Goal: Task Accomplishment & Management: Manage account settings

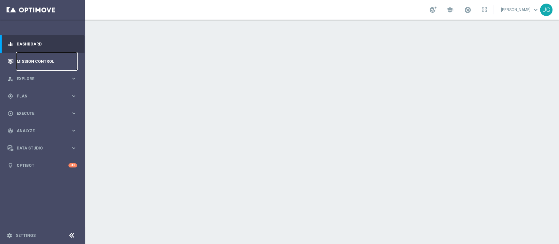
click at [52, 59] on link "Mission Control" at bounding box center [47, 61] width 60 height 17
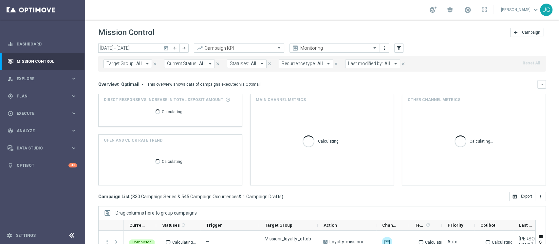
scroll to position [83, 0]
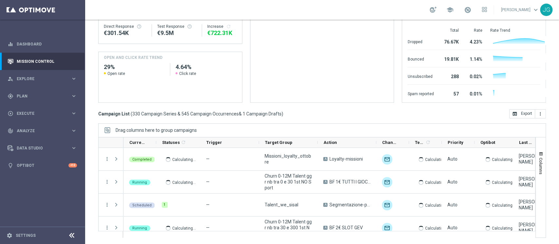
click at [289, 122] on div "today 06 Oct 2025 - 12 Oct 2025 arrow_back arrow_forward Campaign KPI trending_…" at bounding box center [321, 58] width 473 height 195
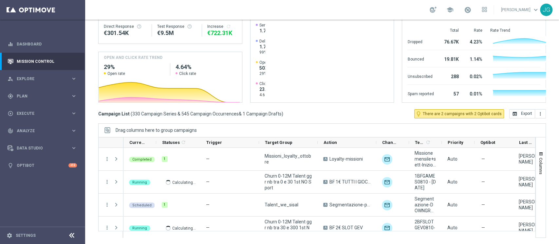
scroll to position [0, 0]
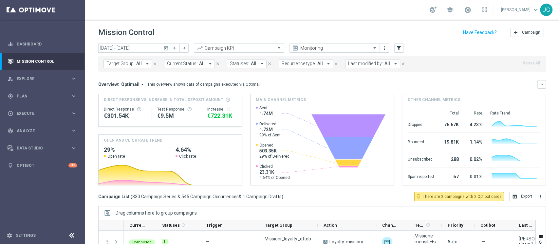
click at [167, 46] on icon "today" at bounding box center [166, 48] width 6 height 6
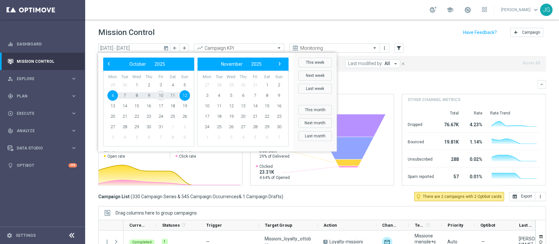
click at [161, 96] on span "10" at bounding box center [160, 95] width 10 height 10
type input "[DATE] - [DATE]"
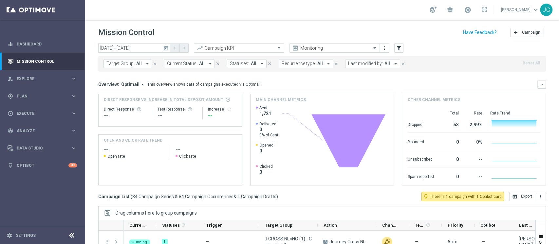
click at [363, 64] on span "Last modified by:" at bounding box center [365, 64] width 35 height 6
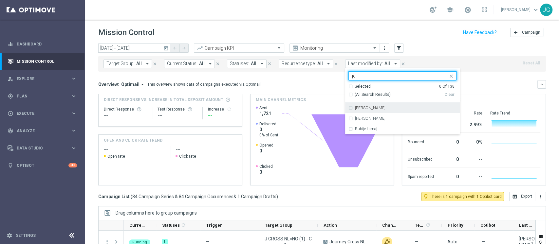
click at [360, 112] on div "[PERSON_NAME]" at bounding box center [402, 108] width 108 height 10
type input "je"
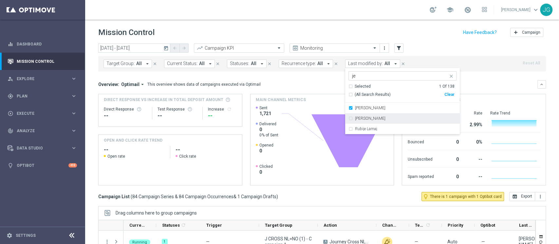
click at [244, 116] on div "Direct Response VS Increase In Total Deposit Amount Direct Response -- Test Res…" at bounding box center [321, 140] width 447 height 92
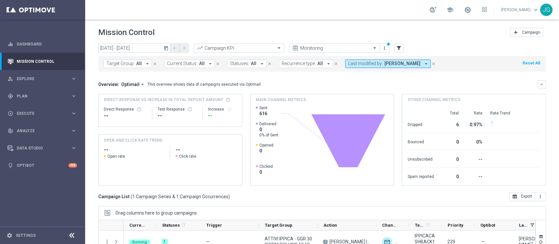
scroll to position [83, 0]
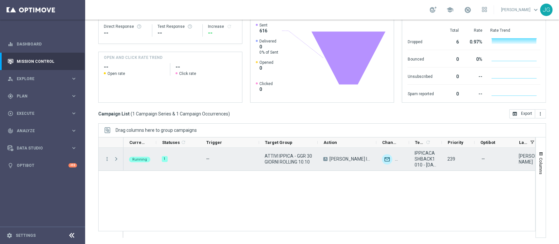
click at [115, 159] on span "Press SPACE to select this row." at bounding box center [116, 158] width 6 height 5
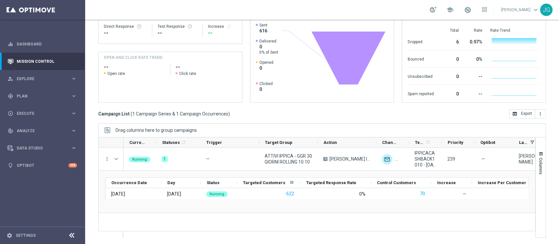
scroll to position [0, 0]
click at [464, 13] on span at bounding box center [467, 9] width 7 height 7
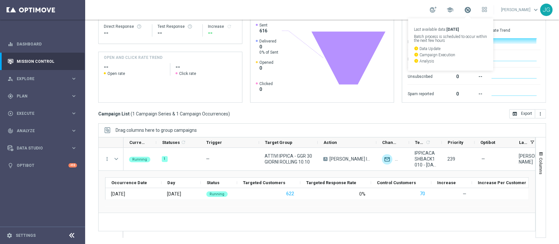
click at [464, 13] on span at bounding box center [467, 9] width 7 height 7
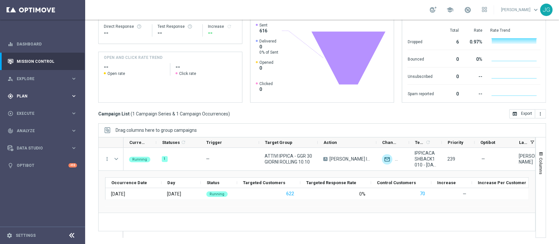
click at [46, 99] on div "gps_fixed Plan keyboard_arrow_right" at bounding box center [42, 95] width 84 height 17
click at [43, 95] on span "Plan" at bounding box center [44, 96] width 54 height 4
click at [34, 112] on span "Execute" at bounding box center [44, 114] width 54 height 4
click at [36, 98] on div "gps_fixed Plan" at bounding box center [39, 96] width 63 height 6
click at [29, 107] on link "Target Groups" at bounding box center [42, 109] width 51 height 5
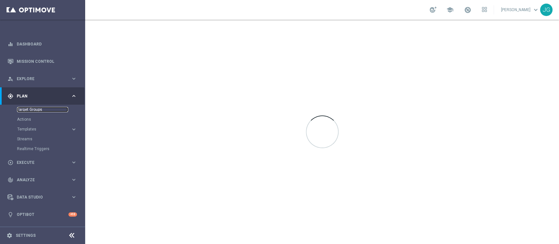
click at [33, 111] on link "Target Groups" at bounding box center [42, 109] width 51 height 5
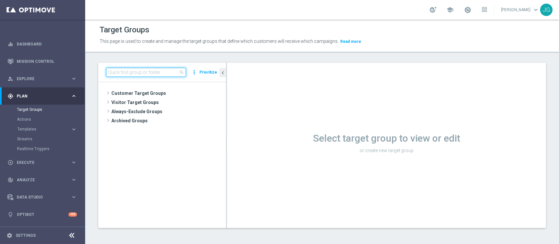
click at [140, 72] on input at bounding box center [146, 72] width 80 height 9
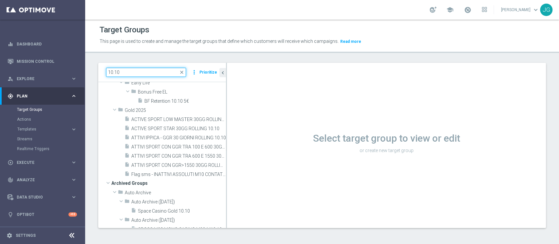
scroll to position [76, 0]
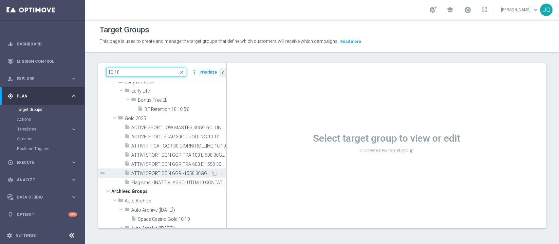
type input "10.10"
click at [170, 173] on span "ATTIVI SPORT CON GGR>1550 30GG ROLLING 10.10" at bounding box center [171, 174] width 80 height 6
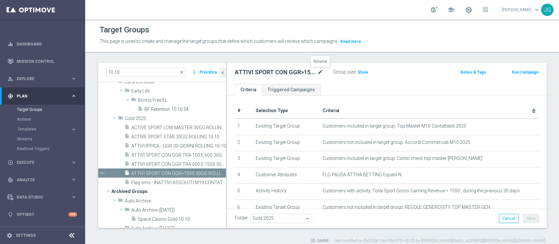
click at [321, 69] on icon "mode_edit" at bounding box center [320, 72] width 6 height 8
click at [419, 78] on div "ATTIVI SPORT CON GGR>1550 30GG ROLLING 10.10 Group size : Show Notes & Tags Run…" at bounding box center [386, 73] width 319 height 21
click at [135, 77] on input "10.10" at bounding box center [146, 72] width 80 height 9
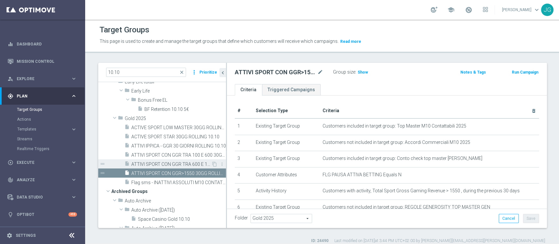
click at [175, 165] on span "ATTIVI SPORT CON GGR TRA 600 E 1550 30GG ROLLING 10.10" at bounding box center [171, 165] width 80 height 6
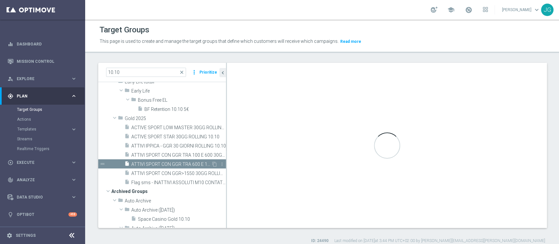
type textarea "(1 AND 2 AND 4 AND 5 and 6 AND 7) or 3"
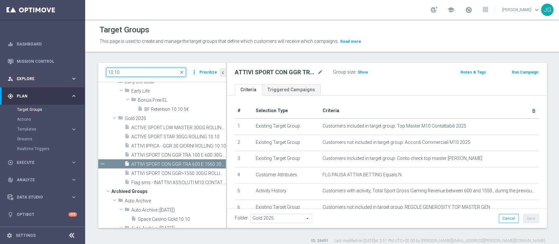
drag, startPoint x: 158, startPoint y: 71, endPoint x: 44, endPoint y: 76, distance: 113.6
click at [44, 76] on main "equalizer Dashboard Mission Control" at bounding box center [279, 122] width 559 height 244
paste input "ATTIVI SPORT CON GGR TRA 10O E 600 30GG ROLLING"
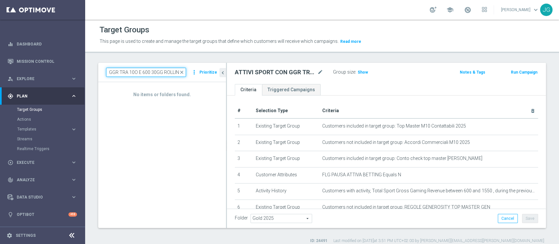
type input "ATTIVI SPORT CON GGR TRA 10O E 600 30GG ROLLIN"
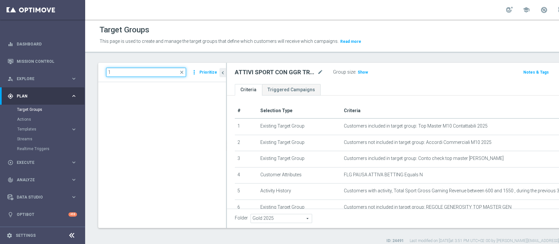
scroll to position [15452, 0]
type input "10.10"
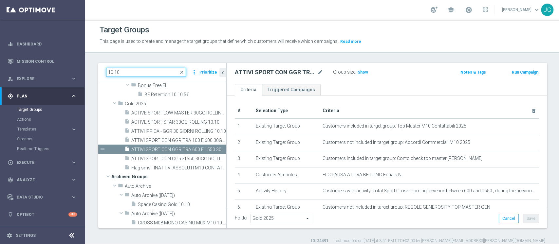
scroll to position [87, 0]
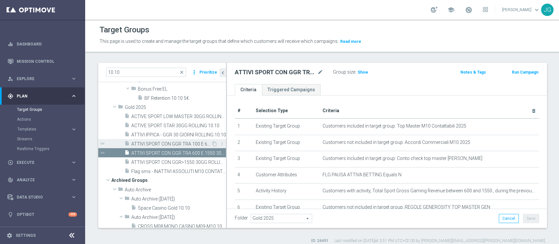
click at [187, 143] on span "ATTIVI SPORT CON GGR TRA 100 E 600 30GG ROLLING 10.10" at bounding box center [171, 144] width 80 height 6
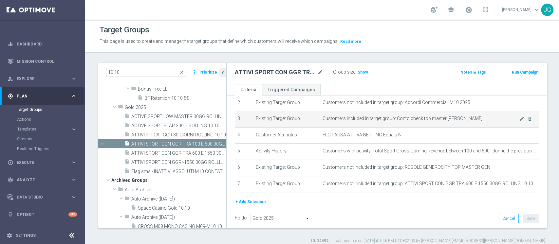
scroll to position [62, 0]
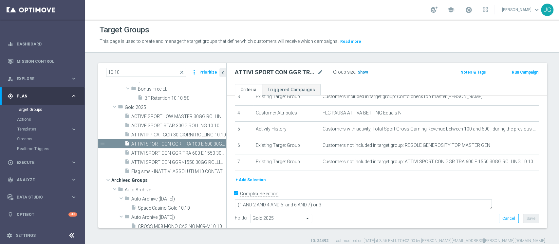
click at [361, 72] on span "Show" at bounding box center [362, 72] width 10 height 5
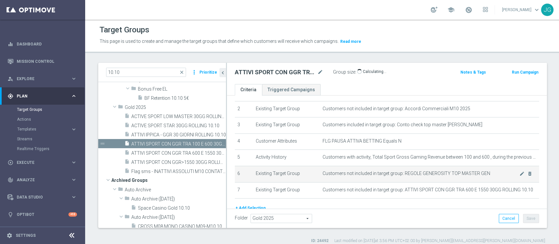
scroll to position [36, 0]
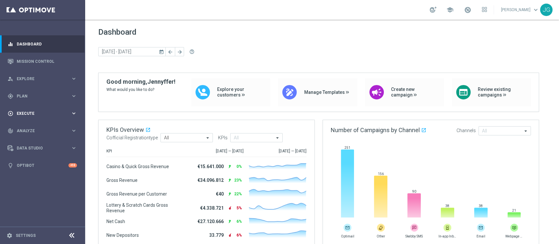
click at [44, 112] on span "Execute" at bounding box center [44, 114] width 54 height 4
click at [38, 99] on div "gps_fixed Plan keyboard_arrow_right" at bounding box center [42, 95] width 84 height 17
click at [35, 130] on span "Templates" at bounding box center [40, 129] width 47 height 4
click at [29, 140] on link "Optimail" at bounding box center [44, 138] width 48 height 5
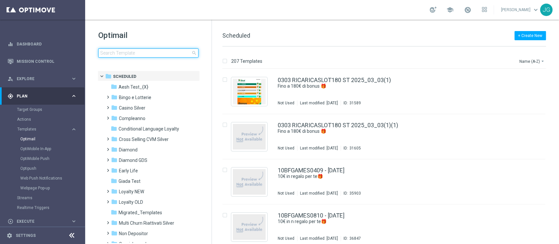
click at [131, 53] on input at bounding box center [148, 52] width 100 height 9
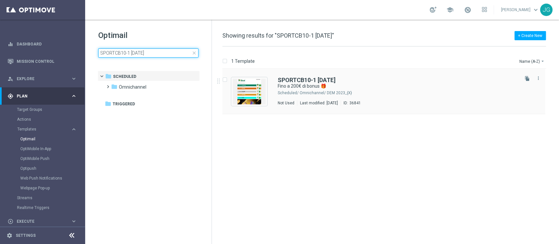
type input "SPORTCB10-1 [DATE]"
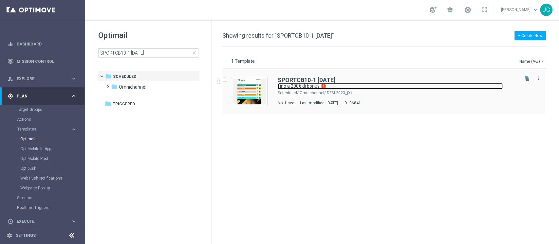
click at [370, 88] on link "Fino a 200€ di bonus 🎁" at bounding box center [389, 86] width 225 height 6
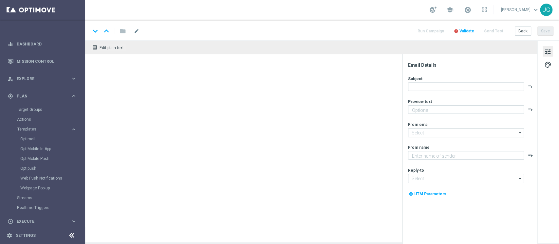
type input "[EMAIL_ADDRESS][DOMAIN_NAME]"
type textarea "Sisal"
type input "[EMAIL_ADDRESS][DOMAIN_NAME]"
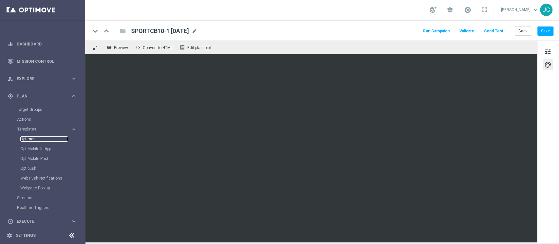
click at [29, 138] on link "Optimail" at bounding box center [44, 138] width 48 height 5
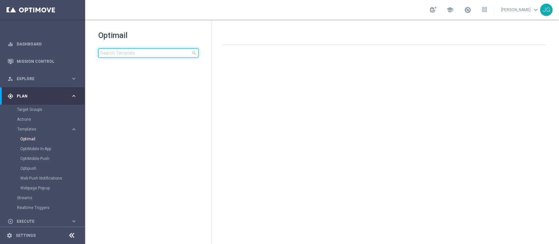
click at [160, 54] on input at bounding box center [148, 52] width 100 height 9
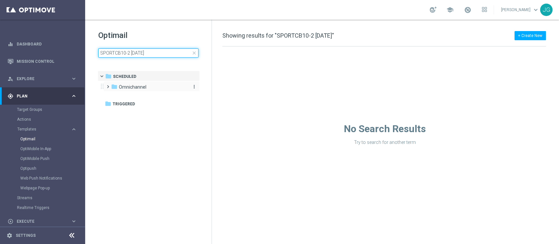
type input "SPORTCB10-2 [DATE]"
click at [149, 87] on div "folder Omnichannel" at bounding box center [148, 87] width 75 height 8
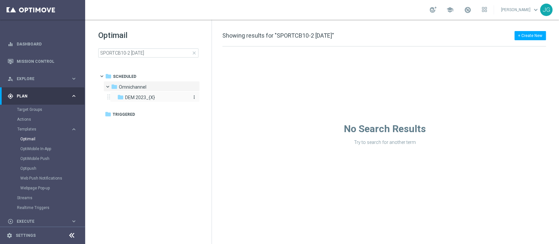
click at [150, 98] on span "DEM 2023_{X}" at bounding box center [140, 98] width 30 height 6
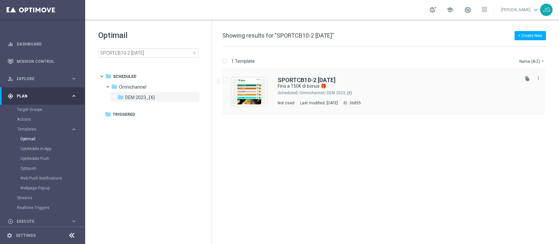
click at [366, 80] on div "SPORTCB10-2 [DATE]" at bounding box center [397, 80] width 240 height 6
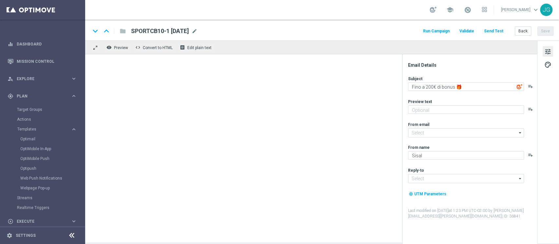
type input "[EMAIL_ADDRESS][DOMAIN_NAME]"
type textarea "Fino a 150€ di bonus 🎁"
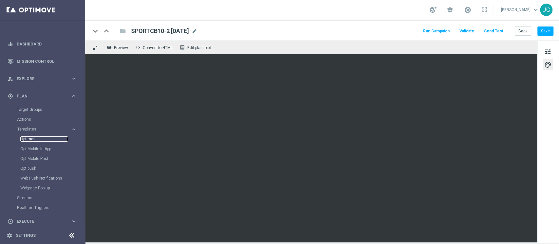
click at [31, 138] on link "Optimail" at bounding box center [44, 138] width 48 height 5
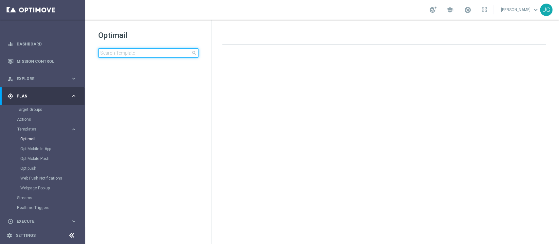
click at [158, 57] on input at bounding box center [148, 52] width 100 height 9
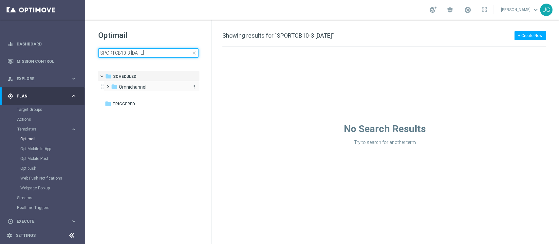
type input "SPORTCB10-3 [DATE]"
click at [146, 86] on div "folder Omnichannel" at bounding box center [148, 87] width 75 height 8
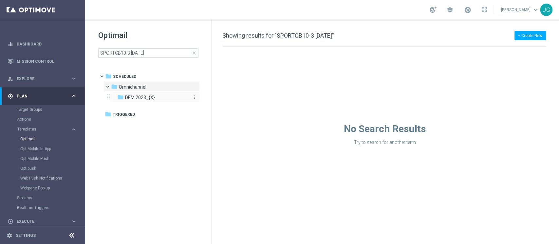
click at [146, 96] on span "DEM 2023_{X}" at bounding box center [140, 98] width 30 height 6
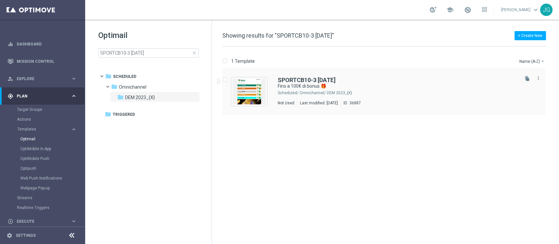
click at [388, 90] on div "Omnichannel/ DEM 2023_{X}" at bounding box center [408, 92] width 218 height 5
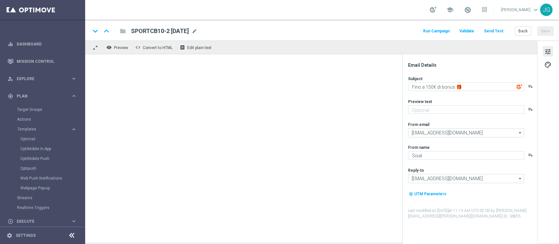
type textarea "Fino a 100€ di bonus 🎁"
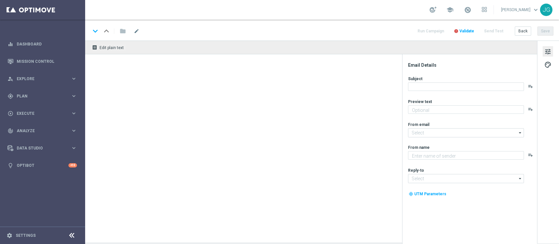
type input "[EMAIL_ADDRESS][DOMAIN_NAME]"
type textarea "Sisal"
type input "[EMAIL_ADDRESS][DOMAIN_NAME]"
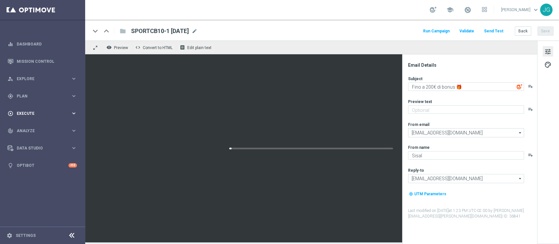
click at [37, 114] on span "Execute" at bounding box center [44, 114] width 54 height 4
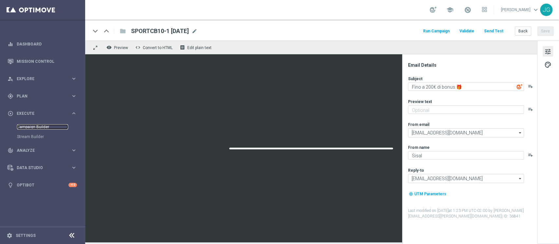
click at [28, 126] on link "Campaign Builder" at bounding box center [42, 126] width 51 height 5
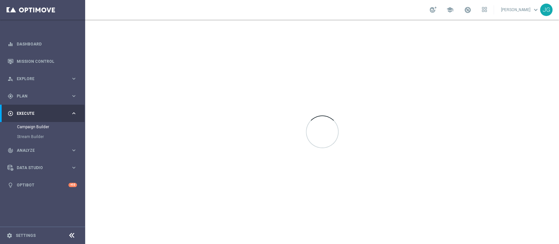
click at [147, 241] on div at bounding box center [321, 132] width 473 height 224
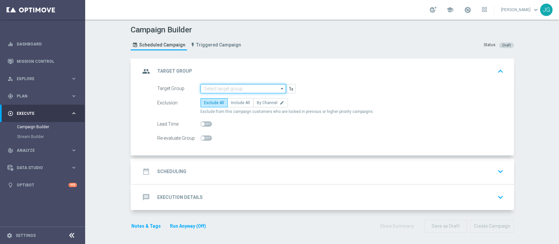
click at [235, 87] on input at bounding box center [242, 88] width 85 height 9
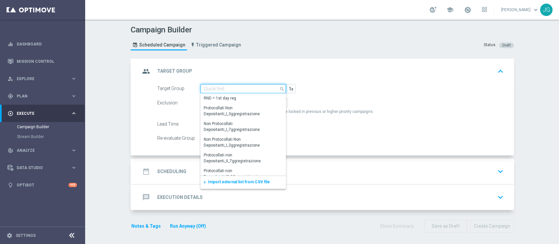
paste input "SPORTCB10-1 [DATE]"
type input "SPORTCB10-1 [DATE]"
paste input "ATTIVI SPORT CON GGR>1550 30GG ROLLING 10.10"
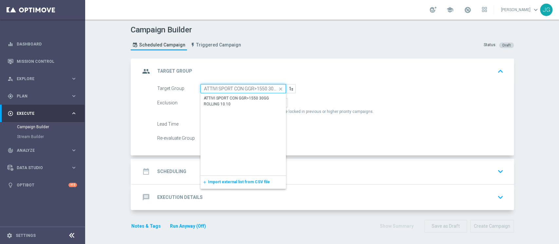
scroll to position [0, 32]
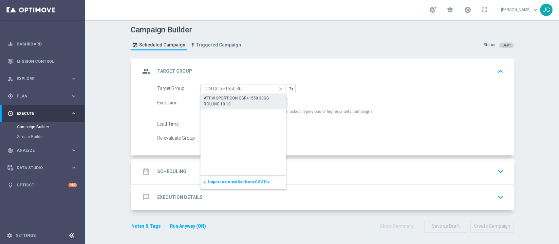
click at [230, 109] on div "ATTIVI SPORT CON GGR>1550 30GG ROLLING 10.10" at bounding box center [242, 135] width 85 height 82
click at [249, 106] on div "ATTIVI SPORT CON GGR>1550 30GG ROLLING 10.10" at bounding box center [243, 101] width 79 height 12
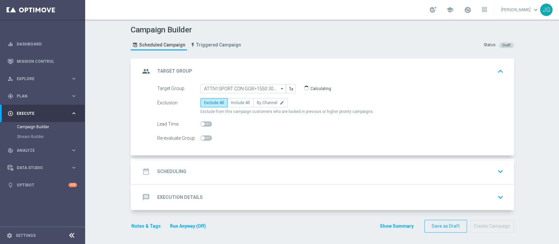
type input "ATTIVI SPORT CON GGR>1550 30GG ROLLING 10.10"
click at [231, 102] on span "Include All" at bounding box center [240, 102] width 19 height 5
click at [231, 102] on input "Include All" at bounding box center [233, 104] width 4 height 4
radio input "true"
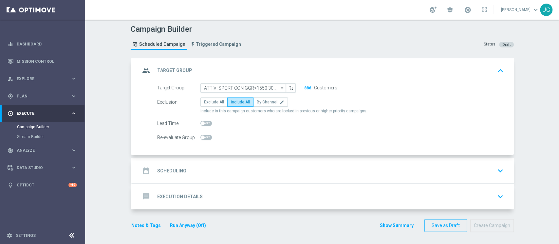
click at [267, 175] on div "date_range Scheduling keyboard_arrow_down" at bounding box center [322, 171] width 365 height 12
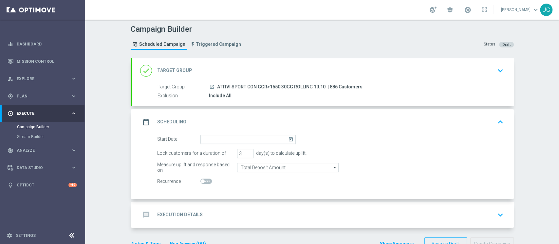
scroll to position [19, 0]
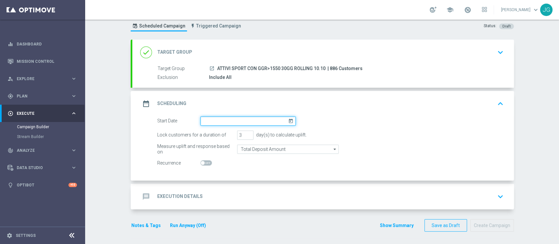
click at [249, 122] on input at bounding box center [247, 120] width 95 height 9
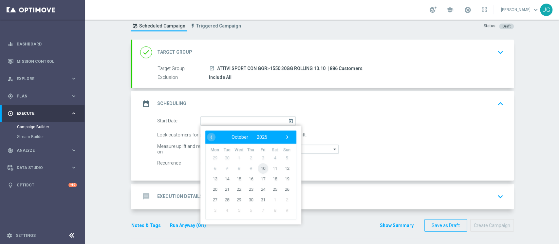
click at [261, 169] on span "10" at bounding box center [262, 168] width 10 height 10
type input "[DATE]"
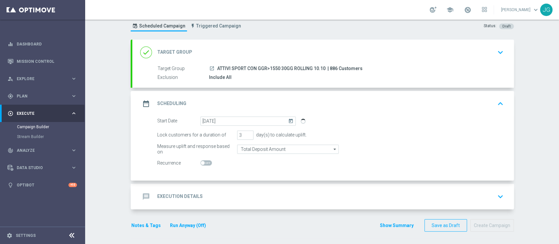
click at [244, 191] on div "message Execution Details keyboard_arrow_down" at bounding box center [322, 196] width 365 height 12
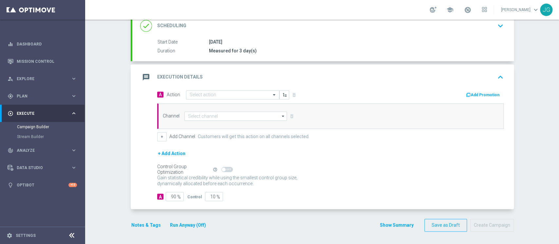
scroll to position [94, 0]
click at [194, 96] on input "text" at bounding box center [225, 96] width 73 height 6
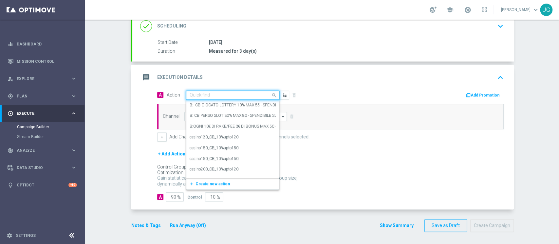
paste input "[PERSON_NAME] SPORT 30% MAX 200 EURO - ESCLUSE SINGOLE - SPENDIBILE SPORT"
type input "[PERSON_NAME] SPORT 30% MAX 200 EURO - ESCLUSE SINGOLE - SPENDIBILE SPORT"
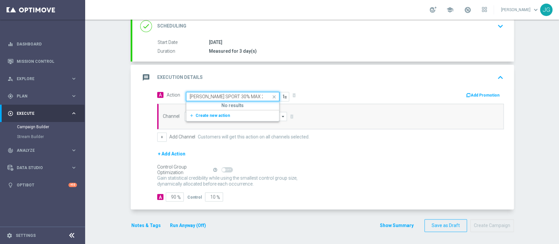
scroll to position [0, 92]
click at [199, 116] on span "Create new action" at bounding box center [212, 115] width 34 height 5
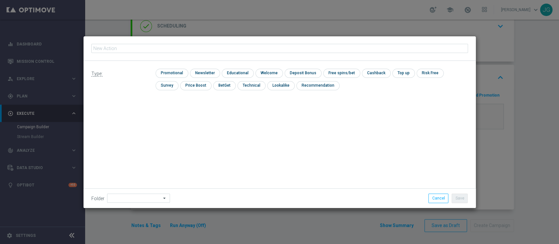
type input "[PERSON_NAME] SPORT 30% MAX 200 EURO - ESCLUSE SINGOLE - SPENDIBILE SPORT"
click at [169, 74] on input "checkbox" at bounding box center [170, 73] width 31 height 9
checkbox input "true"
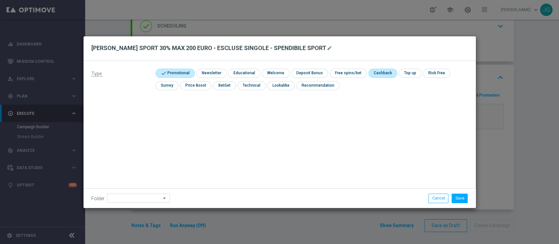
click at [368, 74] on input "checkbox" at bounding box center [381, 73] width 27 height 9
checkbox input "true"
click at [127, 201] on input at bounding box center [138, 198] width 63 height 9
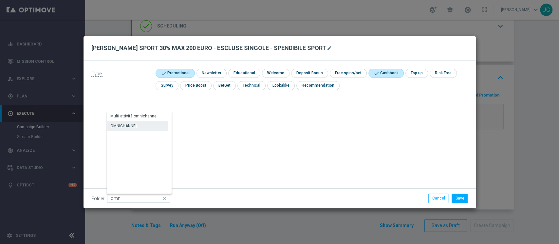
click at [135, 127] on div "OMNICHANNEL" at bounding box center [123, 126] width 27 height 6
type input "OMNICHANNEL"
click at [462, 199] on button "Save" at bounding box center [459, 198] width 16 height 9
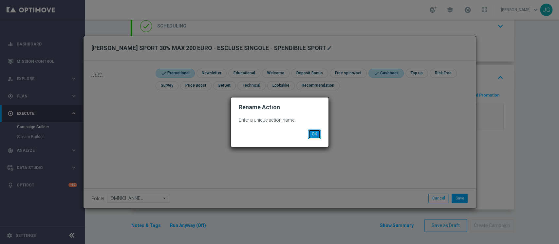
click at [314, 134] on button "OK" at bounding box center [314, 134] width 12 height 9
click at [315, 137] on button "OK" at bounding box center [314, 134] width 12 height 9
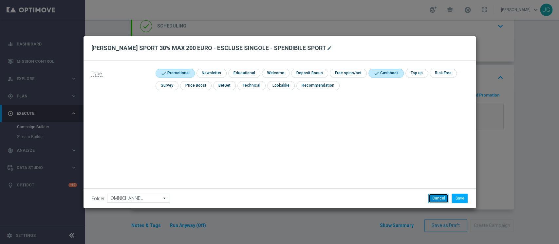
click at [434, 200] on button "Cancel" at bounding box center [438, 198] width 20 height 9
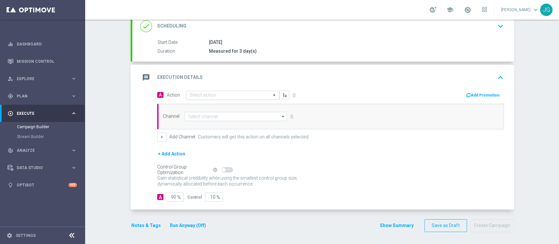
click at [244, 98] on div "Select action" at bounding box center [232, 95] width 93 height 9
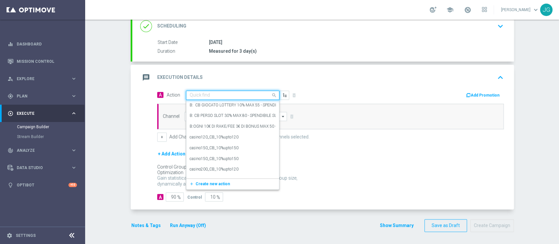
paste input "[PERSON_NAME] SPORT 30% MAX 200 EURO - ESCLUSE SINGOLE - SPENDIBILE SPORT"
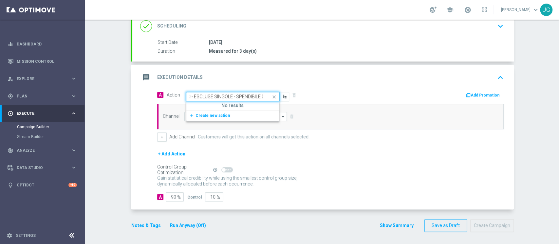
type input "[PERSON_NAME] SPORT 30% MAX 200 EURO - ESCLUSE SINGOLE - SPENDIBILE SPORT"
click at [225, 104] on label "[PERSON_NAME] SPORT 30% MAX 200 EURO - ESCLUSE SINGOLE - SPENDIBILE SPORT" at bounding box center [266, 107] width 155 height 6
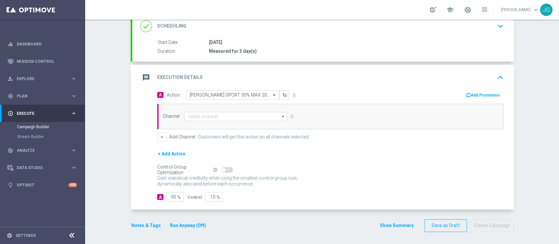
scroll to position [0, 0]
click at [472, 94] on button "Add Promotion" at bounding box center [483, 95] width 36 height 7
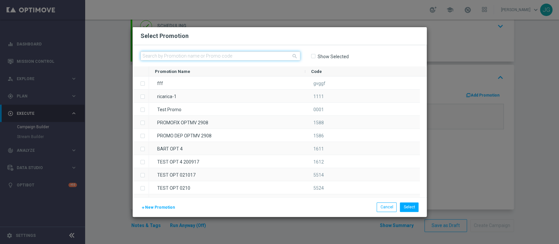
click at [199, 54] on input "text" at bounding box center [220, 55] width 160 height 9
paste input "SPORTCB10-1"
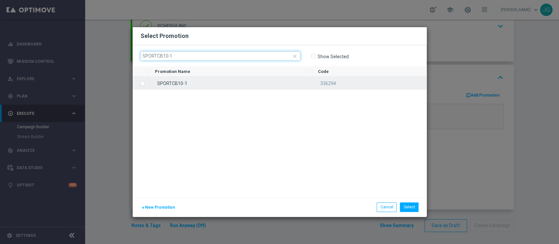
type input "SPORTCB10-1"
click at [201, 83] on div "SPORTCB10-1" at bounding box center [230, 83] width 163 height 13
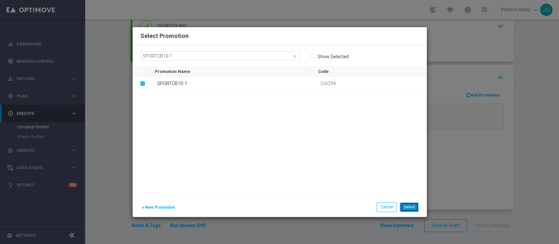
click at [409, 204] on button "Select" at bounding box center [408, 207] width 19 height 9
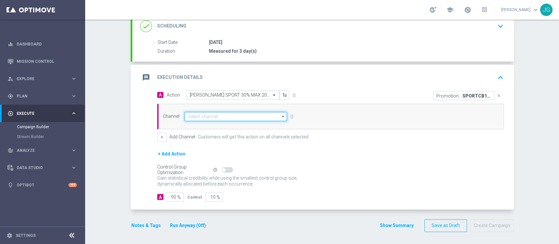
click at [247, 115] on input at bounding box center [235, 116] width 103 height 9
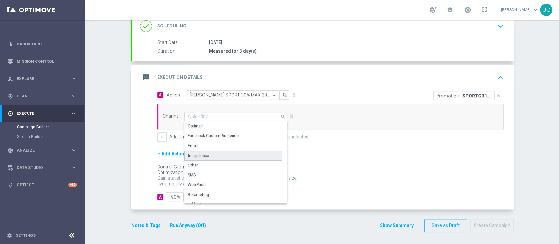
click at [213, 156] on div "In-app Inbox" at bounding box center [233, 156] width 98 height 10
type input "In-app Inbox"
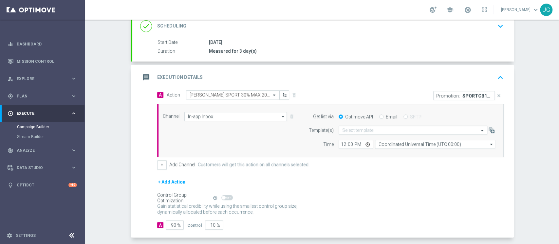
click at [379, 115] on input "Email" at bounding box center [381, 117] width 4 height 4
radio input "true"
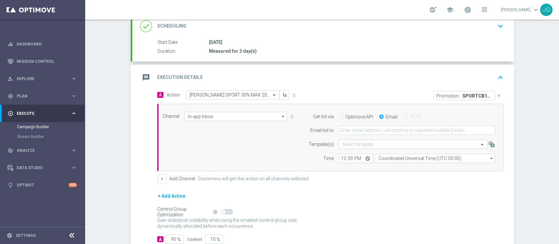
click at [371, 123] on form "Get list via Optimove API Email SFTP Email list to Template(s) Select template …" at bounding box center [400, 137] width 190 height 51
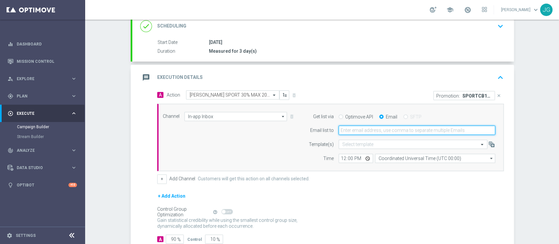
click at [361, 131] on input "email" at bounding box center [416, 130] width 156 height 9
type input "[PERSON_NAME][EMAIL_ADDRESS][PERSON_NAME][DOMAIN_NAME]"
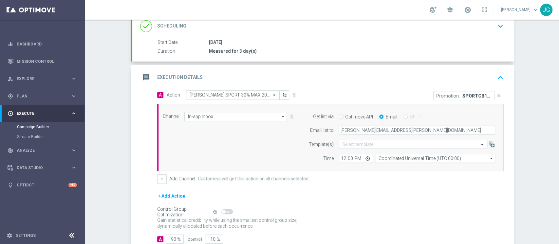
click at [157, 184] on form "A Action Select action [PERSON_NAME] SPORT 30% MAX 200 EURO - ESCLUSE SINGOLE -…" at bounding box center [330, 166] width 346 height 153
click at [162, 184] on form "A Action Select action [PERSON_NAME] SPORT 30% MAX 200 EURO - ESCLUSE SINGOLE -…" at bounding box center [330, 166] width 346 height 153
click at [159, 179] on button "+" at bounding box center [161, 178] width 9 height 9
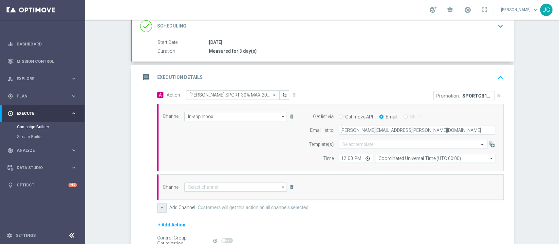
scroll to position [165, 0]
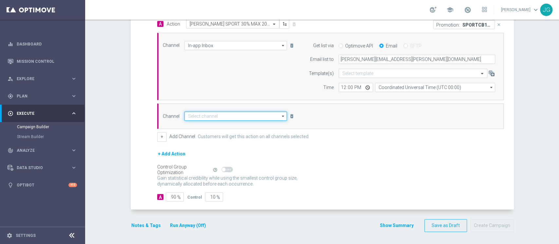
click at [214, 114] on input at bounding box center [235, 116] width 103 height 9
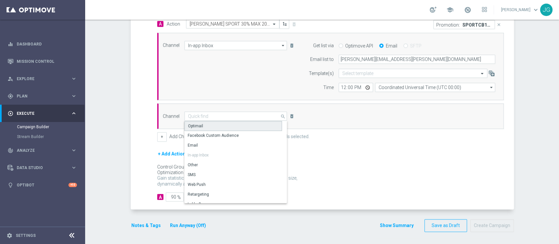
click at [202, 125] on div "Optimail" at bounding box center [233, 126] width 98 height 10
type input "Optimail"
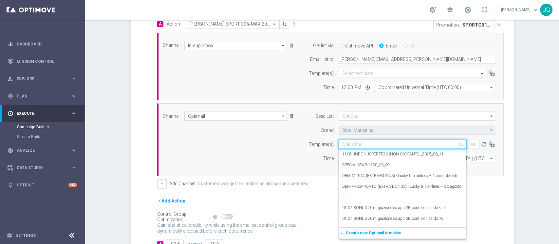
click at [355, 145] on input "text" at bounding box center [395, 145] width 107 height 6
paste input "SPORTCB10-1 [DATE]"
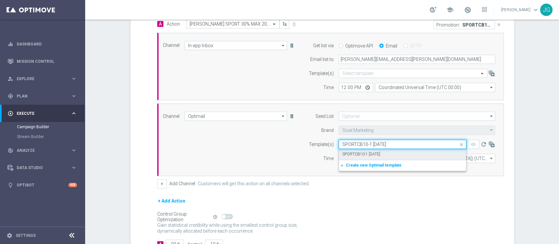
click at [376, 155] on label "SPORTCB10-1 [DATE]" at bounding box center [361, 154] width 38 height 6
type input "SPORTCB10-1 [DATE]"
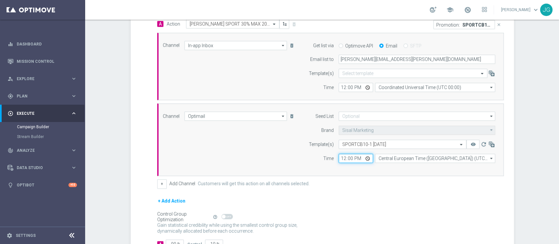
click at [365, 156] on input "12:00" at bounding box center [355, 158] width 34 height 9
type input "18:00"
click at [370, 198] on div "+ Add Action" at bounding box center [330, 205] width 346 height 16
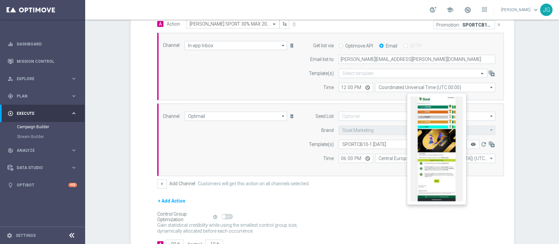
click at [471, 144] on icon "remove_red_eye" at bounding box center [472, 144] width 5 height 5
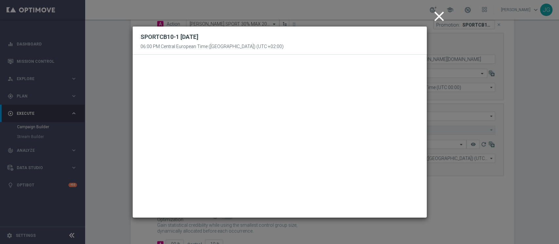
click at [435, 16] on icon "close" at bounding box center [439, 16] width 16 height 16
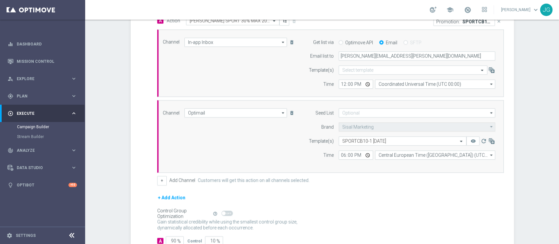
scroll to position [174, 0]
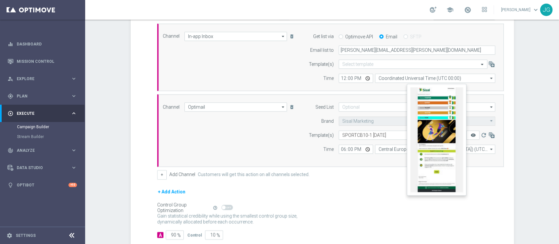
click at [470, 135] on icon "remove_red_eye" at bounding box center [472, 135] width 5 height 5
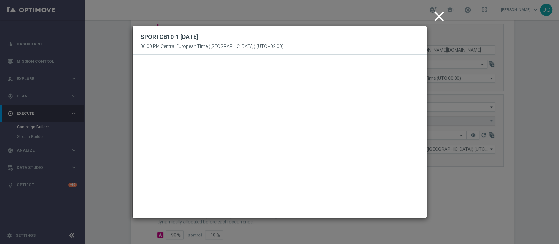
click at [437, 19] on icon "close" at bounding box center [439, 16] width 16 height 16
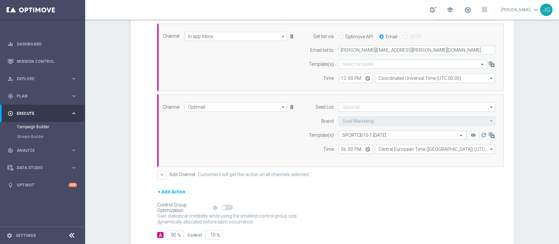
scroll to position [212, 0]
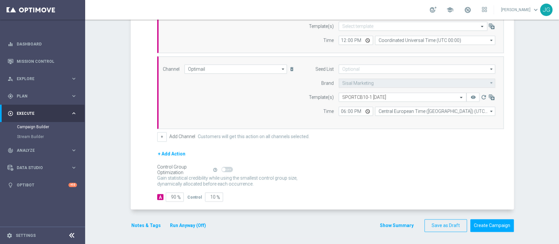
click at [144, 224] on button "Notes & Tags" at bounding box center [146, 226] width 31 height 8
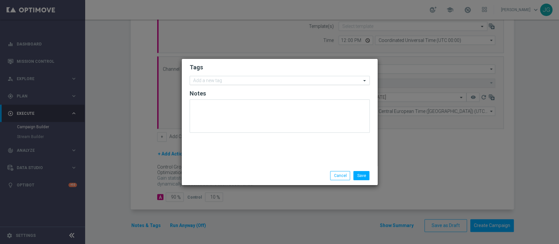
click at [230, 77] on div "Add a new tag" at bounding box center [275, 81] width 171 height 8
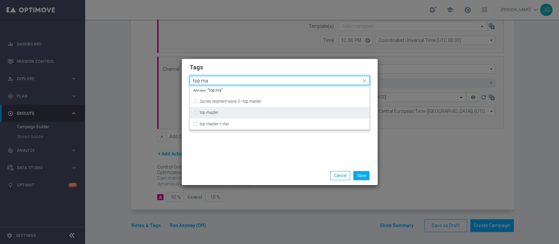
click at [208, 113] on label "top master" at bounding box center [209, 113] width 18 height 4
type input "top ma"
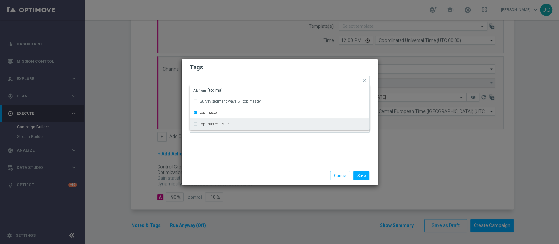
click at [248, 170] on div "Save Cancel" at bounding box center [280, 175] width 196 height 19
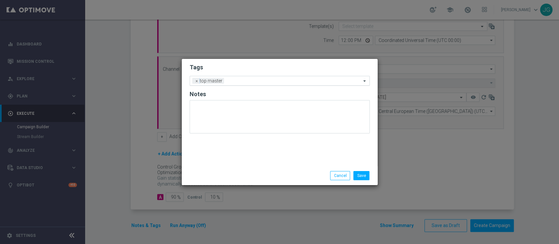
click at [247, 84] on div at bounding box center [292, 82] width 135 height 7
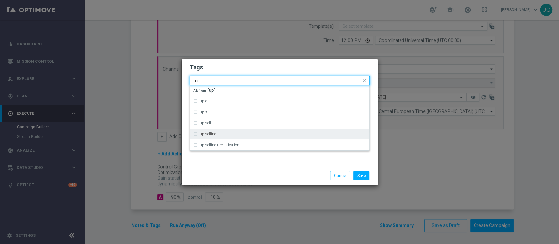
click at [221, 130] on div "up-selling" at bounding box center [279, 134] width 173 height 10
type input "up-"
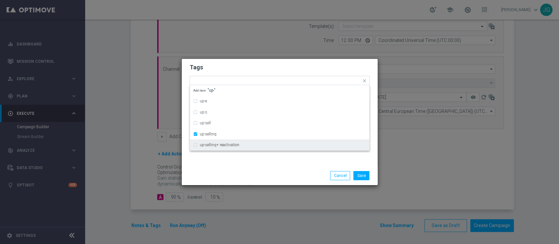
click at [254, 184] on div "Save Cancel" at bounding box center [280, 175] width 196 height 19
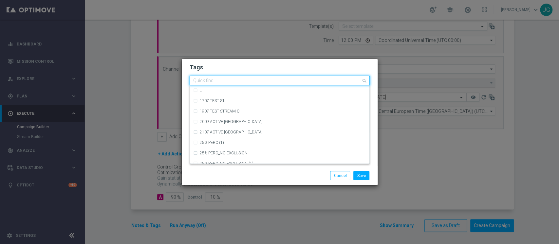
click at [267, 82] on input "text" at bounding box center [277, 81] width 168 height 6
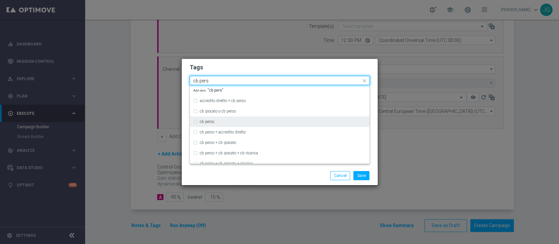
click at [234, 121] on div "cb perso" at bounding box center [283, 122] width 166 height 4
type input "cb pers"
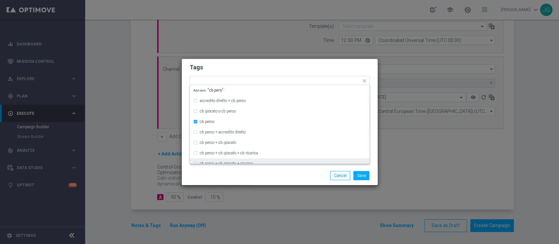
click at [270, 173] on div "Save Cancel" at bounding box center [311, 175] width 127 height 9
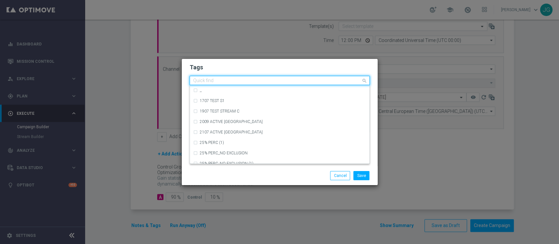
click at [305, 83] on input "text" at bounding box center [277, 81] width 168 height 6
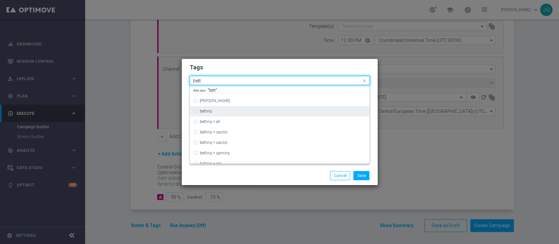
click at [232, 110] on div "betting" at bounding box center [283, 111] width 166 height 4
type input "bett"
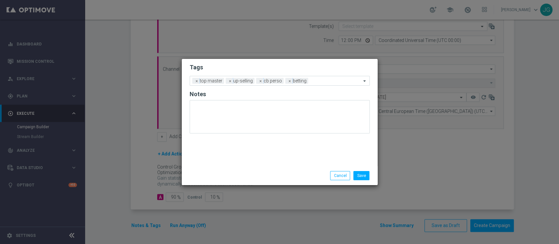
click at [270, 174] on div "Save Cancel" at bounding box center [311, 175] width 127 height 9
click at [318, 86] on form "Tags Add a new tag × top master × up-selling × [PERSON_NAME] × betting Notes" at bounding box center [279, 100] width 180 height 77
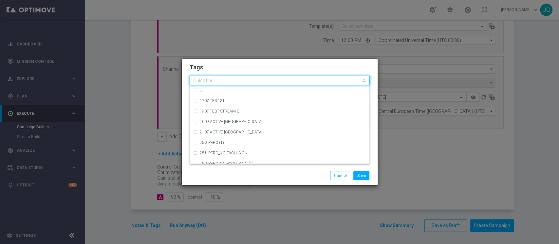
click at [323, 80] on input "text" at bounding box center [277, 81] width 168 height 6
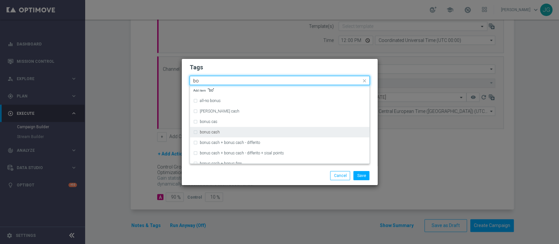
click at [229, 130] on div "bonus cash" at bounding box center [283, 132] width 166 height 4
type input "bo"
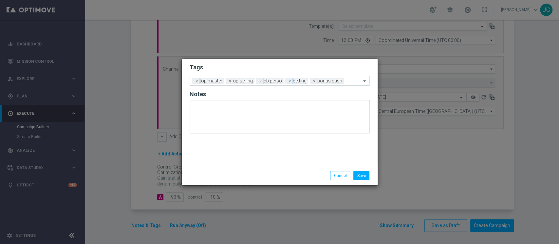
click at [283, 175] on div "Save Cancel" at bounding box center [311, 175] width 127 height 9
click at [369, 178] on button "Save" at bounding box center [361, 175] width 16 height 9
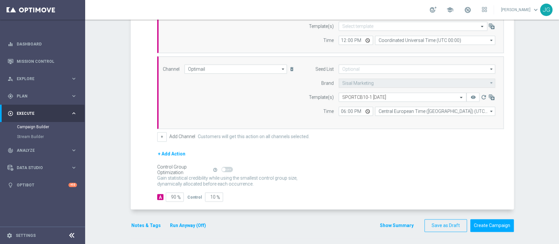
click at [182, 225] on button "Run Anyway (Off)" at bounding box center [187, 226] width 37 height 8
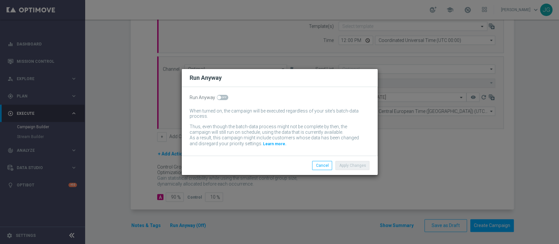
click at [219, 100] on switch at bounding box center [222, 98] width 11 height 6
click at [222, 94] on div "Run Anyway When turned on, the campaign will be executed regardless of your sit…" at bounding box center [280, 121] width 196 height 69
click at [221, 101] on div "Run Anyway When turned on, the campaign will be executed regardless of your sit…" at bounding box center [280, 121] width 196 height 69
click at [222, 96] on span at bounding box center [222, 97] width 11 height 5
click at [222, 96] on input "checkbox" at bounding box center [222, 97] width 11 height 5
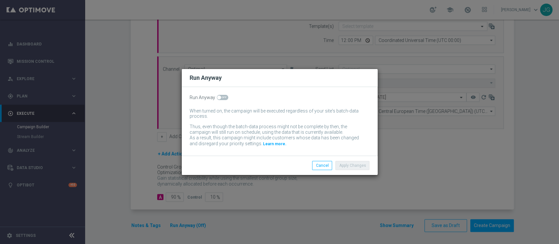
checkbox input "true"
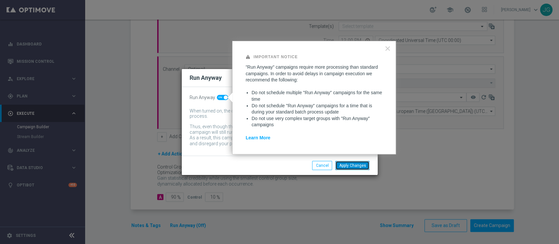
click at [351, 163] on button "Apply Changes" at bounding box center [352, 165] width 34 height 9
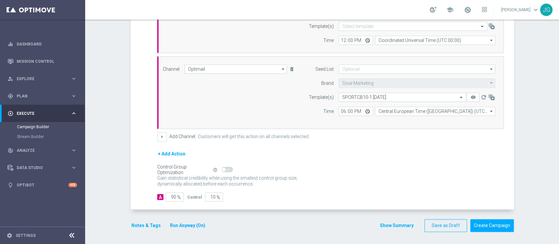
scroll to position [0, 0]
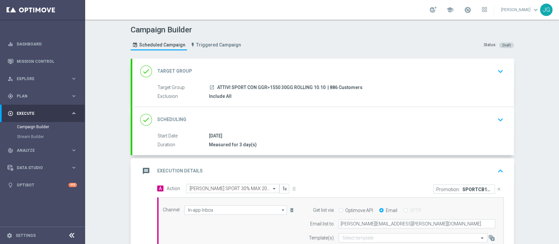
click at [450, 164] on div "message Execution Details keyboard_arrow_up" at bounding box center [322, 171] width 381 height 26
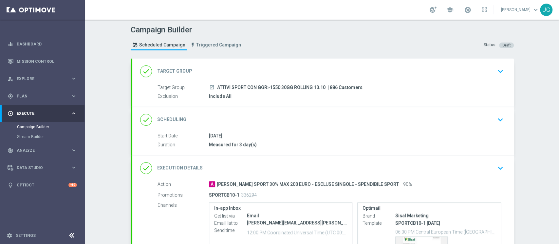
scroll to position [86, 0]
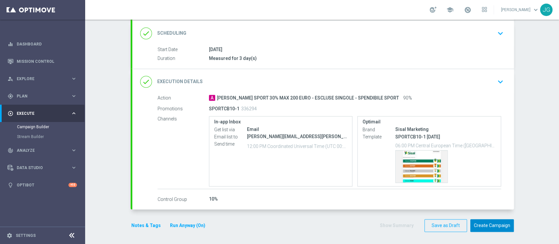
click at [486, 227] on button "Create Campaign" at bounding box center [492, 225] width 44 height 13
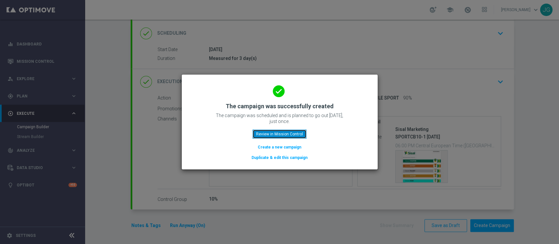
click at [277, 132] on button "Review in Mission Control" at bounding box center [279, 134] width 54 height 9
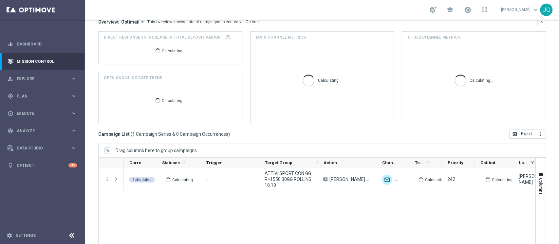
scroll to position [79, 0]
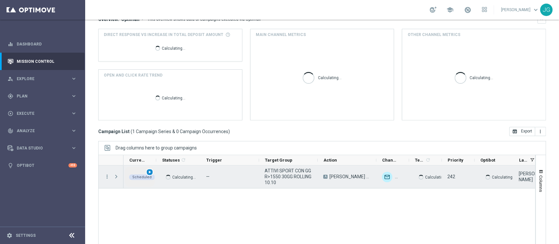
click at [147, 172] on span "play_arrow" at bounding box center [149, 172] width 5 height 5
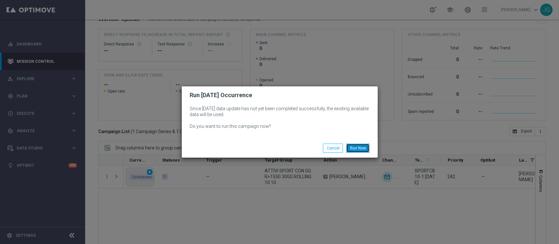
click at [355, 148] on button "Run Now" at bounding box center [357, 148] width 23 height 9
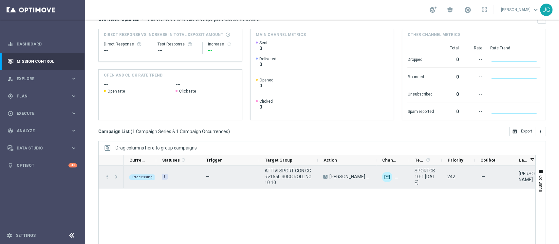
click at [117, 177] on span "Press SPACE to select this row." at bounding box center [116, 176] width 6 height 5
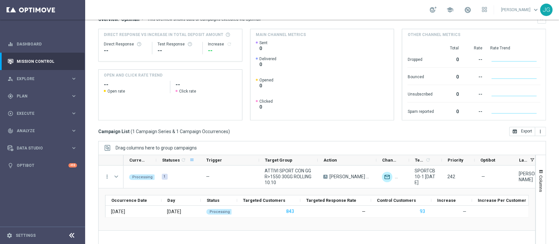
scroll to position [96, 0]
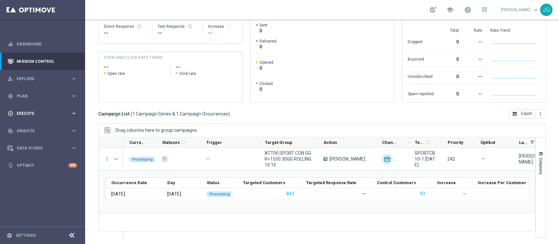
click at [37, 114] on span "Execute" at bounding box center [44, 114] width 54 height 4
click at [26, 125] on link "Campaign Builder" at bounding box center [42, 126] width 51 height 5
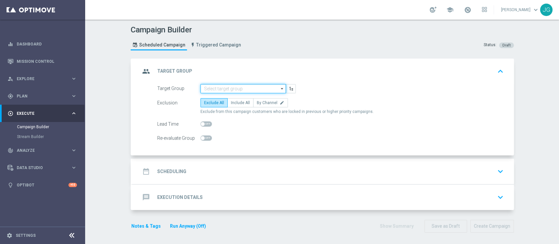
click at [224, 90] on input at bounding box center [242, 88] width 85 height 9
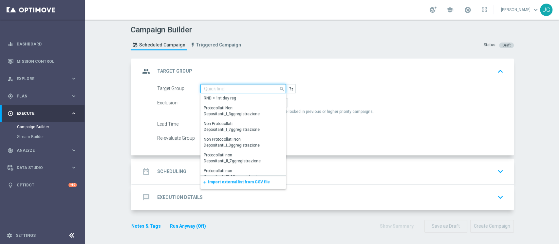
paste input "ATTIVI SPORT CON GGR TRA 600 E 1550 30GG ROLLING"
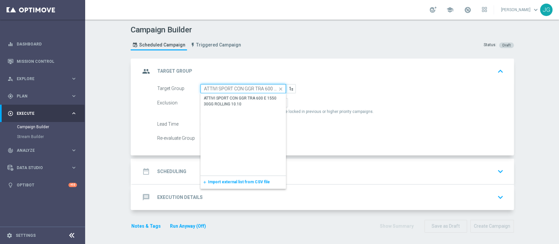
scroll to position [0, 39]
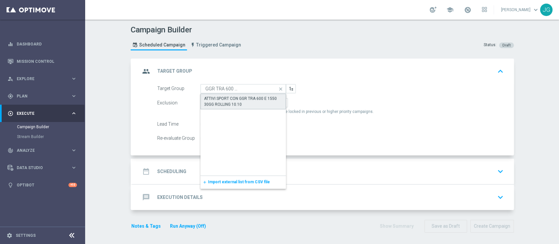
click at [229, 108] on div "ATTIVI SPORT CON GGR TRA 600 E 1550 30GG ROLLING 10.10" at bounding box center [243, 102] width 86 height 16
type input "ATTIVI SPORT CON GGR TRA 600 E 1550 30GG ROLLING 10.10"
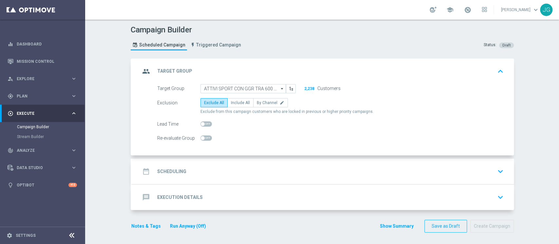
click at [238, 98] on label "Include All" at bounding box center [240, 102] width 26 height 9
click at [235, 102] on input "Include All" at bounding box center [233, 104] width 4 height 4
radio input "true"
click at [254, 160] on div "date_range Scheduling keyboard_arrow_down" at bounding box center [322, 172] width 381 height 26
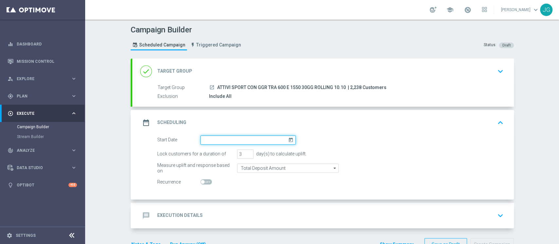
click at [261, 144] on input at bounding box center [247, 139] width 95 height 9
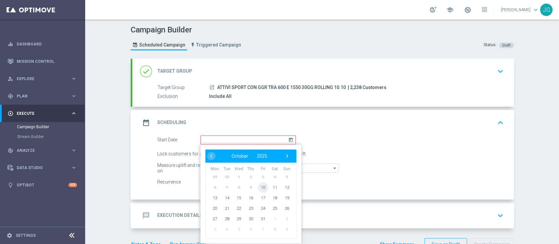
click at [257, 186] on span "10" at bounding box center [262, 187] width 10 height 10
type input "[DATE]"
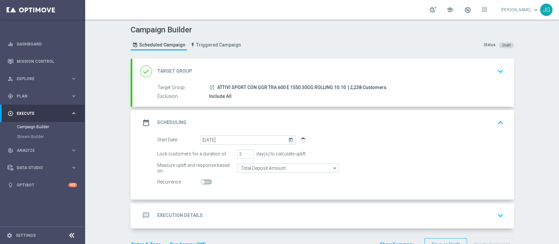
click at [210, 213] on div "message Execution Details keyboard_arrow_down" at bounding box center [322, 215] width 365 height 12
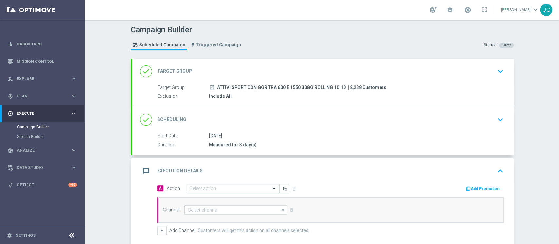
drag, startPoint x: 341, startPoint y: 86, endPoint x: 210, endPoint y: 84, distance: 131.2
click at [210, 84] on div "launch ATTIVI SPORT CON GGR TRA 600 E 1550 30GG ROLLING 10.10 | 2,238 Customers" at bounding box center [355, 87] width 292 height 7
click at [304, 98] on div "Include All" at bounding box center [355, 96] width 292 height 7
drag, startPoint x: 343, startPoint y: 86, endPoint x: 214, endPoint y: 88, distance: 128.9
click at [214, 88] on div "launch ATTIVI SPORT CON GGR TRA 600 E 1550 30GG ROLLING 10.10 | 2,238 Customers" at bounding box center [355, 87] width 292 height 7
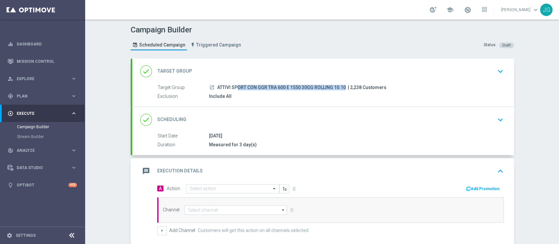
copy div "ATTIVI SPORT CON GGR TRA 600 E 1550 30GG ROLLING 10.10"
click at [192, 190] on input "text" at bounding box center [225, 189] width 73 height 6
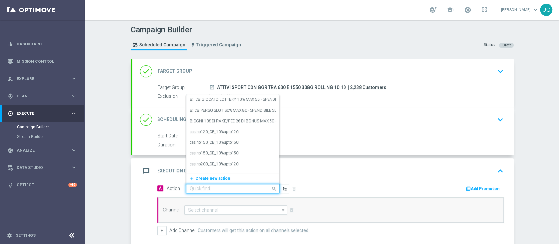
paste input "[PERSON_NAME] SPORT 25% MAX 150 EURO - ESCLUSE SINGOLE - SPENDIBILE SPORT"
type input "[PERSON_NAME] SPORT 25% MAX 150 EURO - ESCLUSE SINGOLE - SPENDIBILE SPORT"
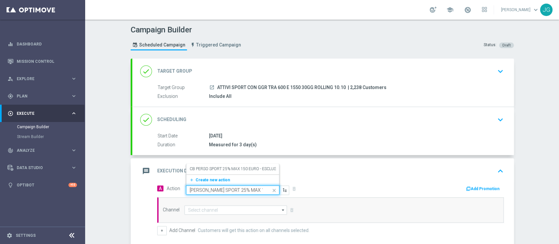
scroll to position [0, 92]
click at [231, 168] on label "CB PERSO SPORT 25% MAX 150 EURO - ESCLUSE SINGOLE - SPENDIBILE SPORT (ESCLUSE S…" at bounding box center [280, 169] width 182 height 6
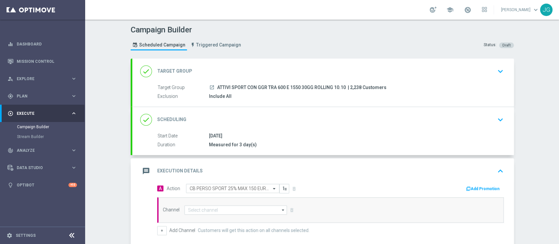
click at [474, 189] on button "Add Promotion" at bounding box center [483, 188] width 36 height 7
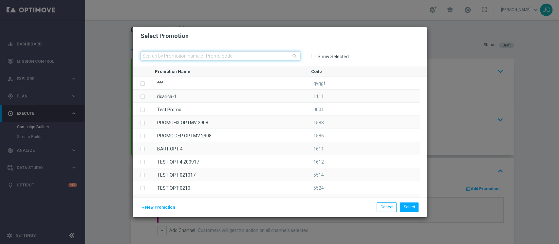
click at [274, 56] on input "text" at bounding box center [220, 55] width 160 height 9
paste input "SPORTCB10-2"
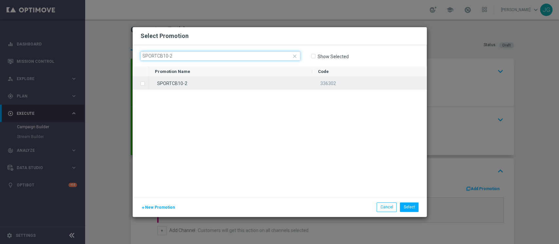
type input "SPORTCB10-2"
click at [250, 81] on div "SPORTCB10-2" at bounding box center [230, 83] width 163 height 13
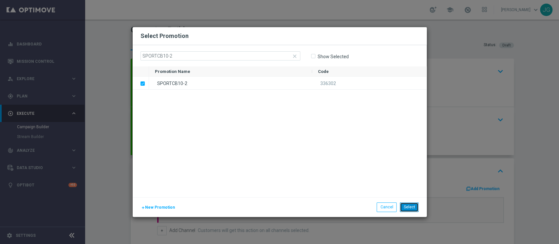
click at [410, 205] on button "Select" at bounding box center [408, 207] width 19 height 9
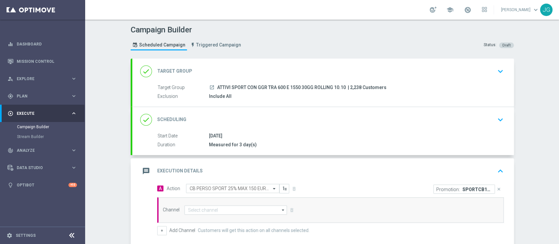
scroll to position [94, 0]
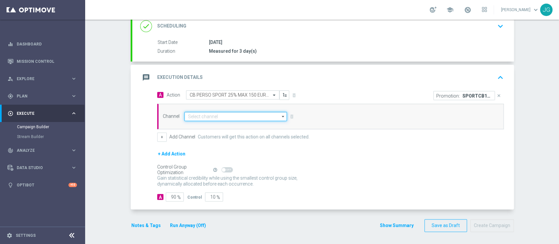
click at [230, 120] on input at bounding box center [235, 116] width 103 height 9
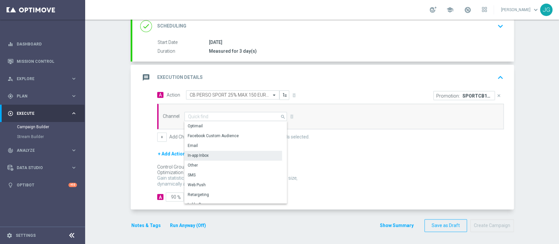
click at [208, 155] on div "In-app Inbox" at bounding box center [233, 155] width 98 height 9
type input "In-app Inbox"
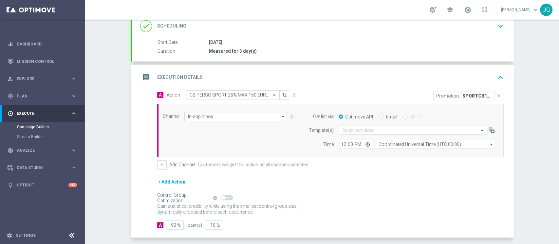
click at [379, 115] on input "Email" at bounding box center [381, 117] width 4 height 4
radio input "true"
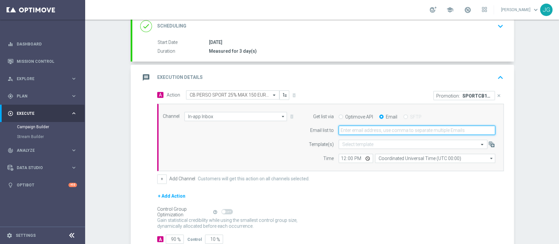
click at [370, 129] on input "email" at bounding box center [416, 130] width 156 height 9
type input "[PERSON_NAME][EMAIL_ADDRESS][PERSON_NAME][DOMAIN_NAME]"
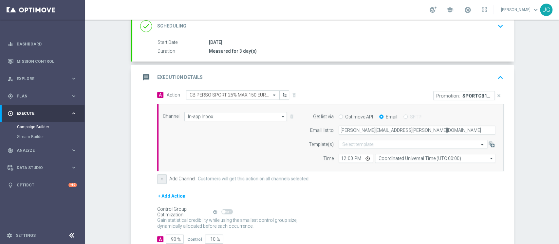
click at [160, 179] on button "+" at bounding box center [161, 178] width 9 height 9
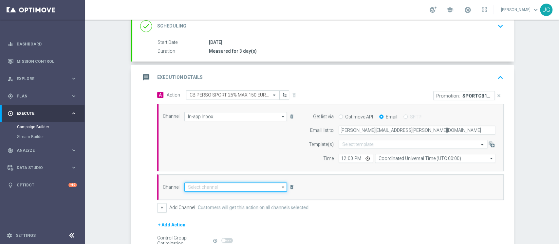
click at [196, 187] on input at bounding box center [235, 187] width 103 height 9
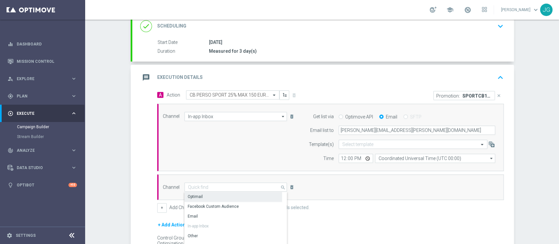
click at [211, 197] on div "Optimail" at bounding box center [233, 196] width 98 height 9
type input "Optimail"
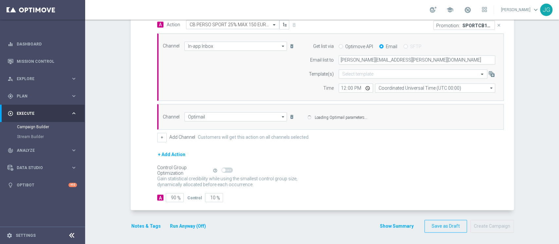
scroll to position [165, 0]
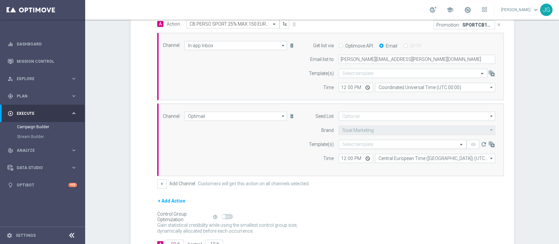
click at [389, 145] on input "text" at bounding box center [395, 145] width 107 height 6
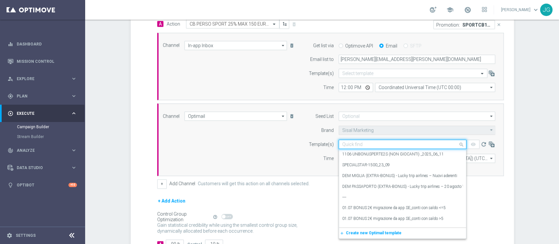
paste input "SPORTCB10-2 [DATE]"
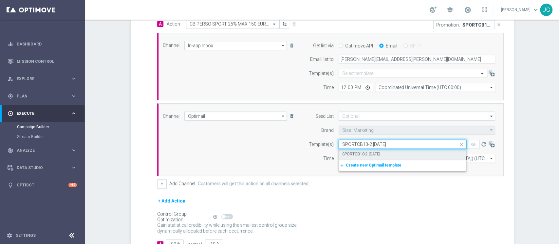
click at [363, 155] on label "SPORTCB10-2 [DATE]" at bounding box center [361, 154] width 38 height 6
type input "SPORTCB10-2 [DATE]"
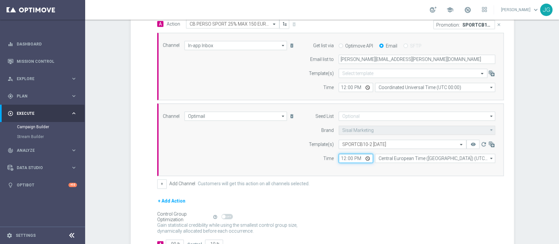
click at [366, 158] on input "12:00" at bounding box center [355, 158] width 34 height 9
type input "18:00"
click at [387, 204] on div "+ Add Action" at bounding box center [330, 205] width 346 height 16
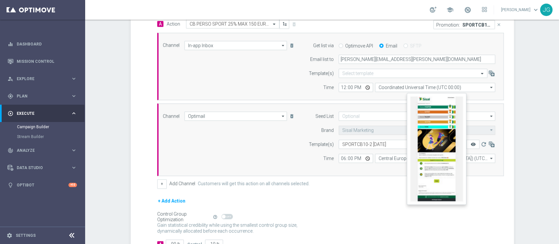
click at [470, 144] on icon "remove_red_eye" at bounding box center [472, 144] width 5 height 5
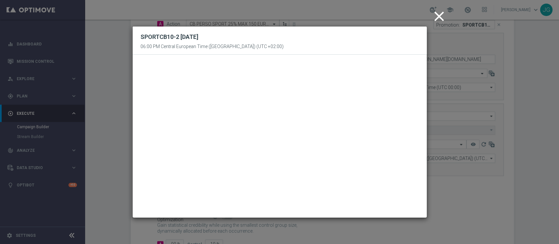
scroll to position [212, 0]
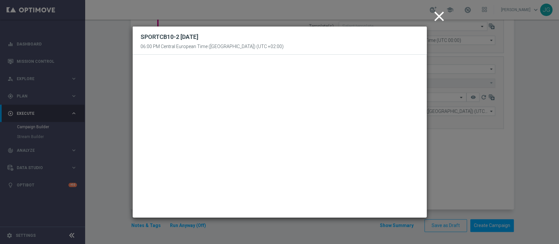
click at [435, 13] on icon "close" at bounding box center [439, 16] width 16 height 16
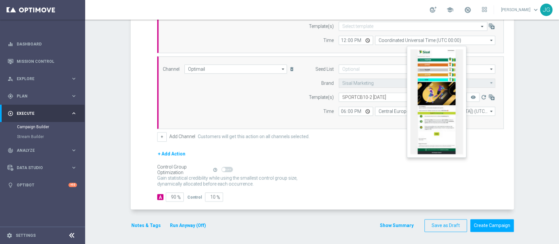
click at [466, 96] on button "remove_red_eye" at bounding box center [472, 97] width 13 height 9
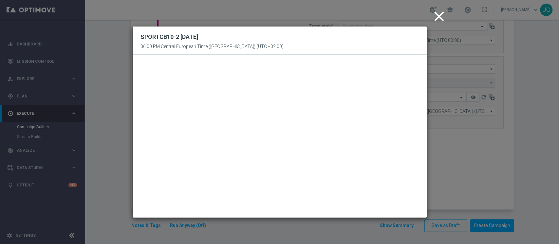
click at [437, 20] on icon "close" at bounding box center [439, 16] width 16 height 16
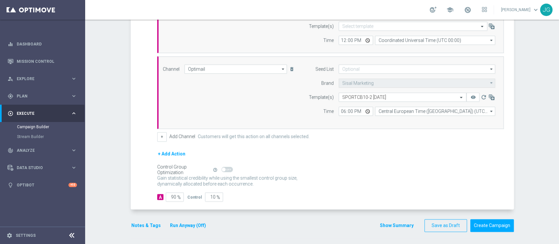
click at [132, 225] on button "Notes & Tags" at bounding box center [146, 226] width 31 height 8
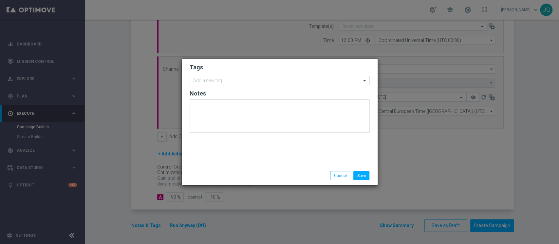
click at [241, 80] on input "text" at bounding box center [277, 81] width 168 height 6
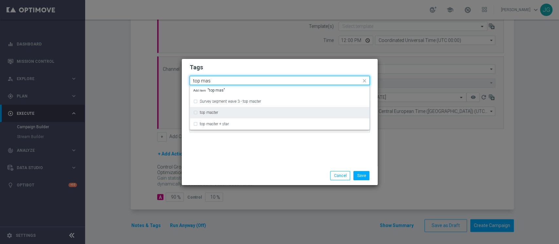
click at [220, 113] on div "top master" at bounding box center [283, 113] width 166 height 4
type input "top mas"
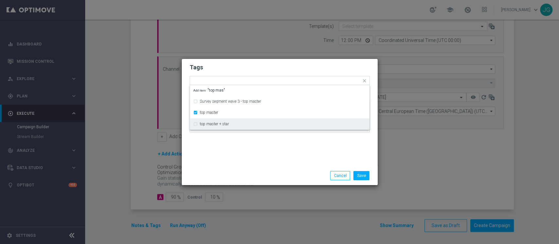
click at [229, 149] on div "Tags Quick find × top master Survey segment wave 3 - top master top master top …" at bounding box center [280, 112] width 196 height 107
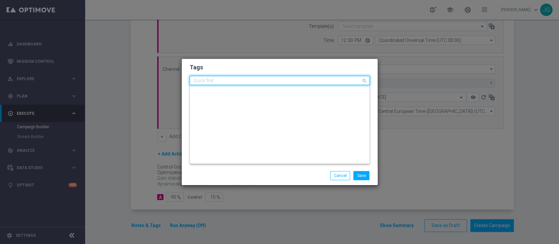
click at [257, 80] on input "text" at bounding box center [277, 81] width 168 height 6
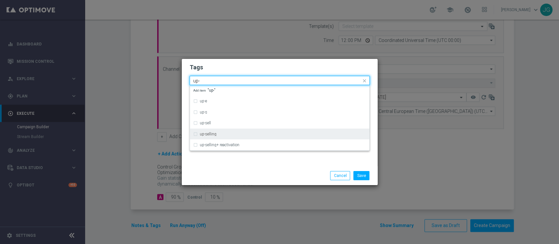
click at [225, 136] on div "up-selling" at bounding box center [283, 134] width 166 height 4
type input "up-"
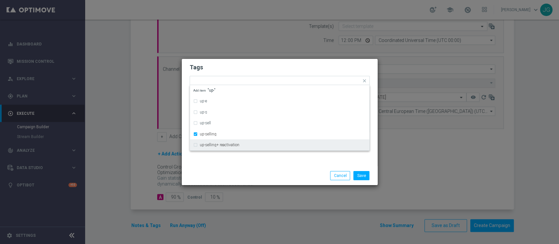
click at [239, 178] on div "Save Cancel" at bounding box center [280, 175] width 190 height 9
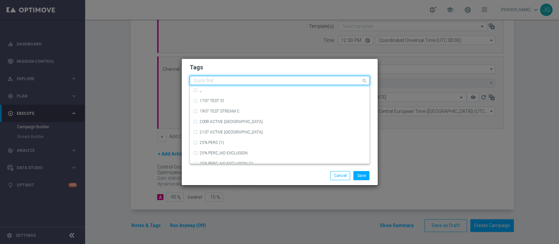
click at [270, 82] on input "text" at bounding box center [277, 81] width 168 height 6
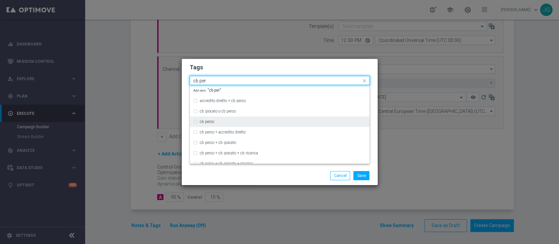
click at [231, 121] on div "cb perso" at bounding box center [283, 122] width 166 height 4
type input "cb per"
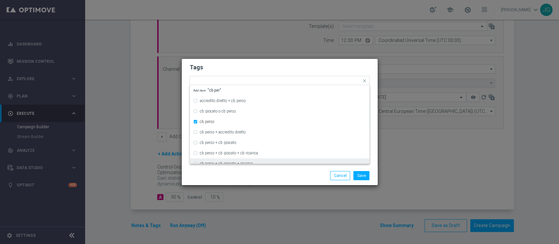
click at [271, 182] on div "Save Cancel" at bounding box center [280, 175] width 196 height 19
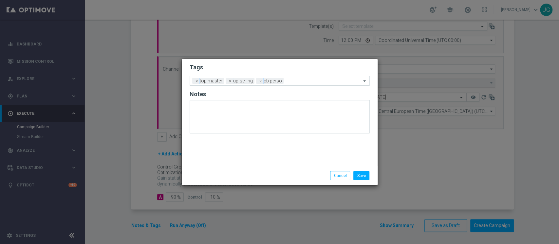
click at [307, 80] on input "text" at bounding box center [323, 82] width 75 height 6
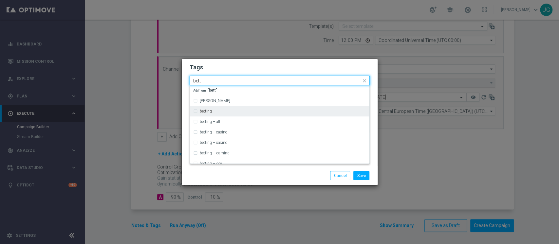
click at [231, 112] on div "betting" at bounding box center [283, 111] width 166 height 4
type input "bett"
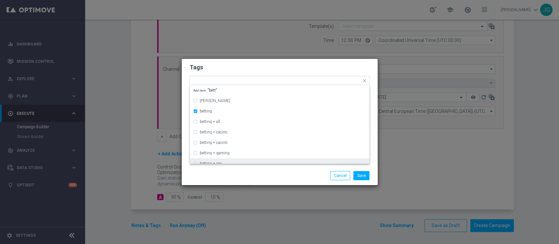
click at [271, 176] on div "Save Cancel" at bounding box center [311, 175] width 127 height 9
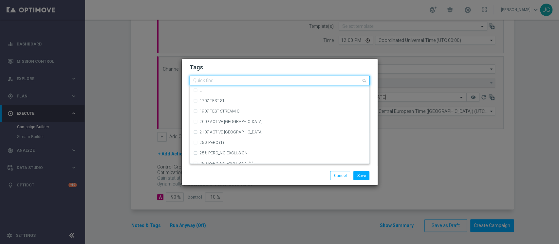
click at [328, 80] on input "text" at bounding box center [277, 81] width 168 height 6
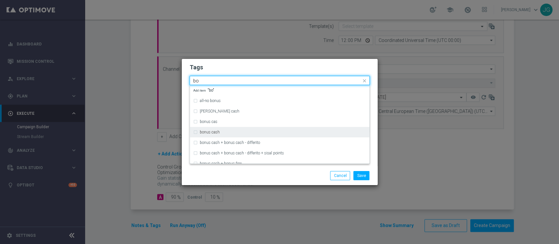
click at [215, 133] on label "bonus cash" at bounding box center [210, 132] width 20 height 4
type input "bo"
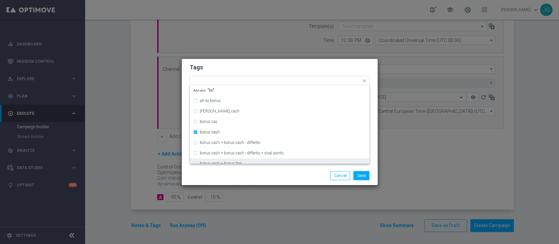
click at [269, 171] on div "Save Cancel" at bounding box center [311, 175] width 127 height 9
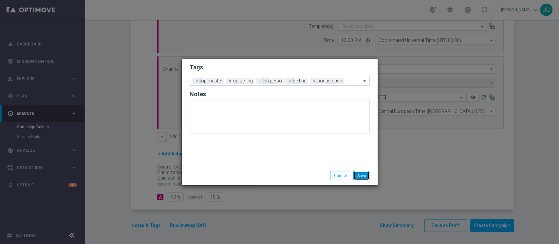
click at [363, 175] on button "Save" at bounding box center [361, 175] width 16 height 9
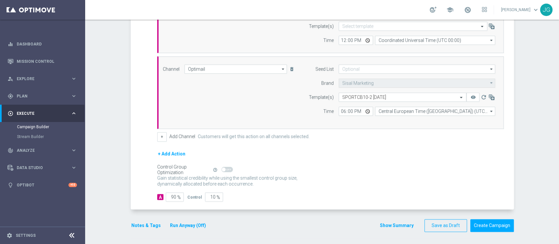
click at [197, 222] on button "Run Anyway (Off)" at bounding box center [187, 226] width 37 height 8
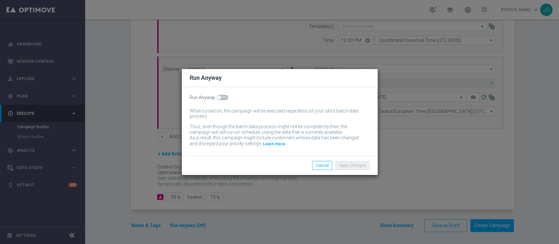
click at [225, 97] on span at bounding box center [222, 97] width 11 height 5
click at [225, 97] on input "checkbox" at bounding box center [222, 97] width 11 height 5
checkbox input "true"
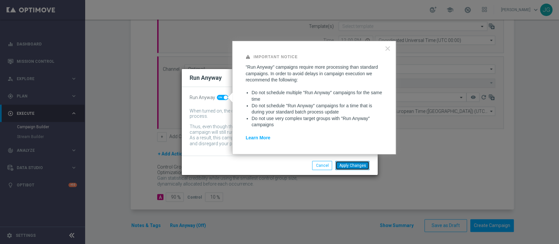
click at [356, 165] on button "Apply Changes" at bounding box center [352, 165] width 34 height 9
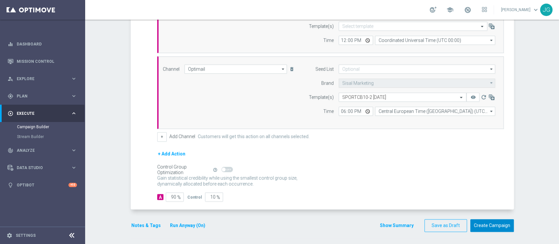
click at [493, 224] on button "Create Campaign" at bounding box center [492, 225] width 44 height 13
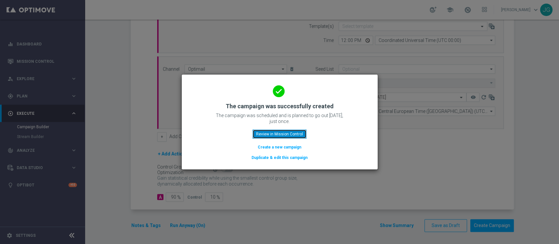
click at [272, 132] on button "Review in Mission Control" at bounding box center [279, 134] width 54 height 9
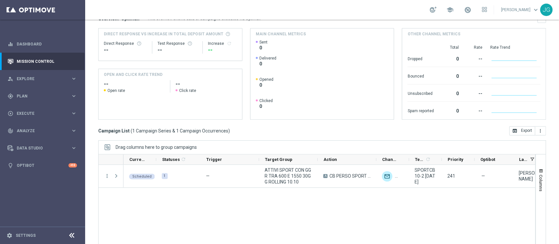
scroll to position [96, 0]
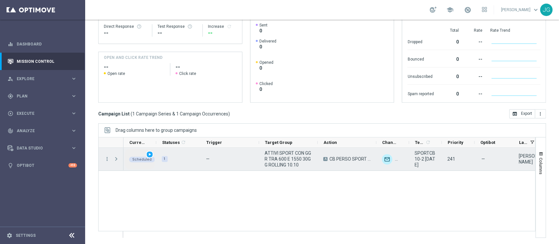
click at [150, 158] on div "Scheduled" at bounding box center [142, 160] width 26 height 6
click at [148, 155] on span "play_arrow" at bounding box center [149, 154] width 5 height 5
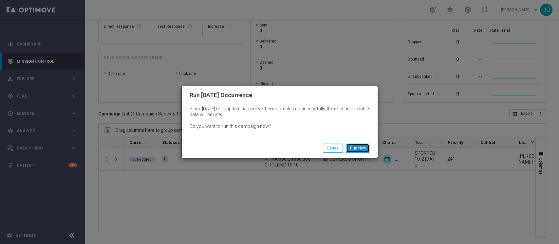
click at [360, 147] on button "Run Now" at bounding box center [357, 148] width 23 height 9
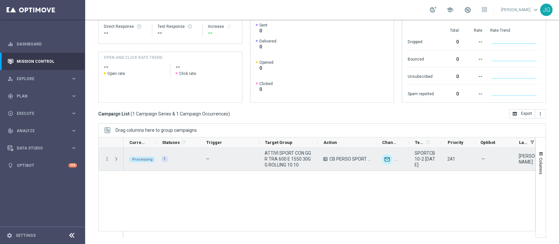
click at [117, 159] on span "Press SPACE to select this row." at bounding box center [116, 158] width 6 height 5
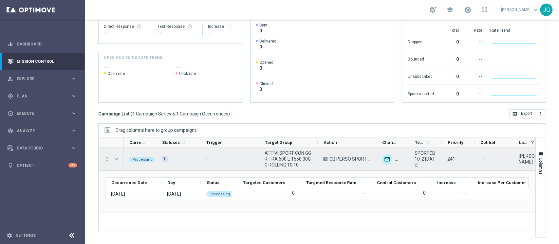
click at [117, 158] on span "Press SPACE to select this row." at bounding box center [116, 158] width 6 height 5
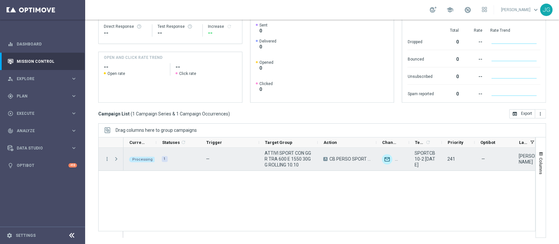
click at [117, 158] on span "Press SPACE to select this row." at bounding box center [116, 158] width 6 height 5
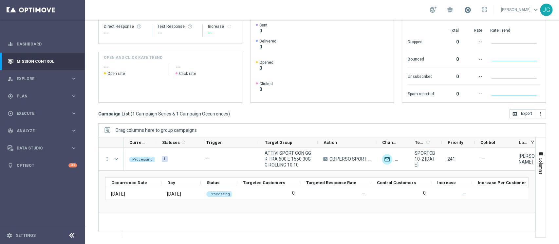
click at [464, 10] on span at bounding box center [467, 9] width 7 height 7
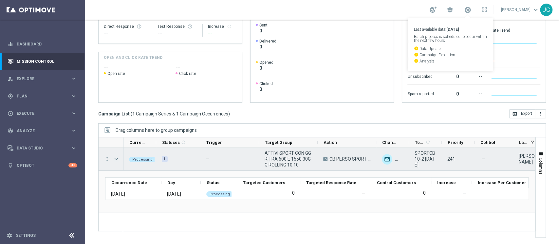
click at [116, 161] on span "Press SPACE to select this row." at bounding box center [116, 158] width 6 height 5
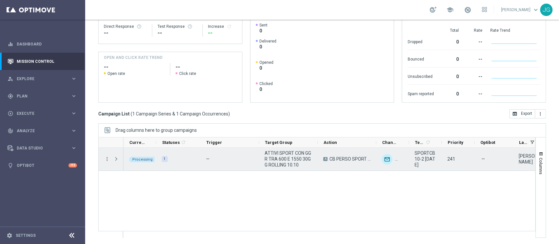
click at [116, 161] on span "Press SPACE to select this row." at bounding box center [116, 158] width 6 height 5
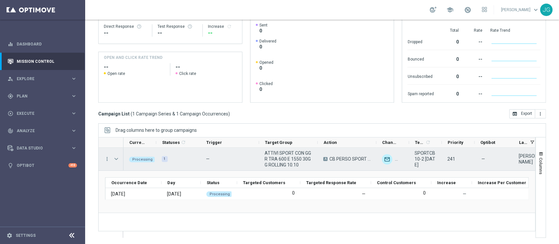
click at [113, 159] on div "Press SPACE to select this row." at bounding box center [116, 159] width 13 height 23
click at [115, 159] on span "Press SPACE to select this row." at bounding box center [116, 158] width 6 height 5
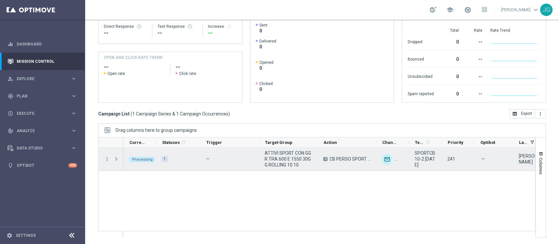
click at [115, 159] on span "Press SPACE to select this row." at bounding box center [116, 158] width 6 height 5
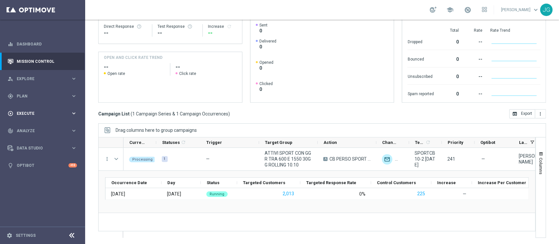
click at [50, 118] on div "play_circle_outline Execute keyboard_arrow_right" at bounding box center [42, 113] width 84 height 17
click at [30, 129] on link "Campaign Builder" at bounding box center [42, 126] width 51 height 5
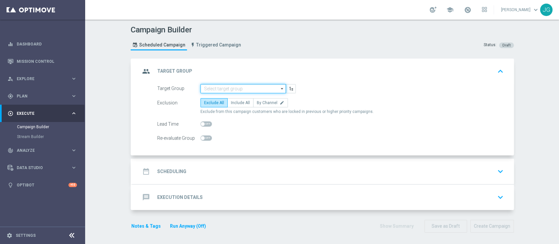
click at [212, 91] on input at bounding box center [242, 88] width 85 height 9
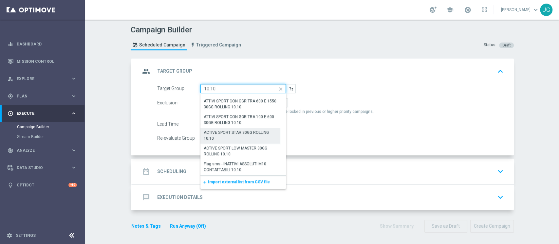
scroll to position [20, 0]
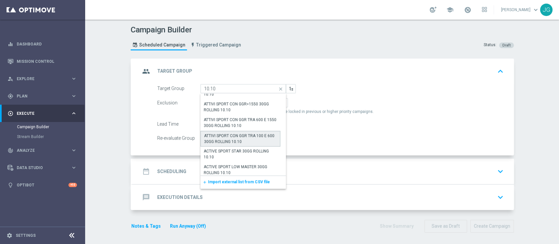
click at [228, 138] on div "ATTIVI SPORT CON GGR TRA 100 E 600 30GG ROLLING 10.10" at bounding box center [240, 139] width 73 height 12
type input "ATTIVI SPORT CON GGR TRA 100 E 600 30GG ROLLING 10.10"
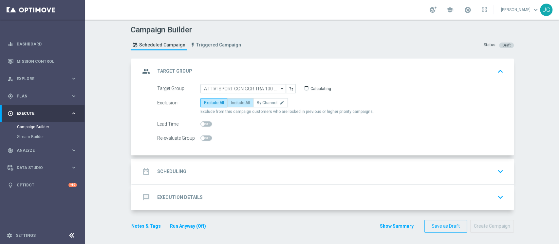
click at [234, 103] on span "Include All" at bounding box center [240, 102] width 19 height 5
click at [234, 103] on input "Include All" at bounding box center [233, 104] width 4 height 4
radio input "true"
click at [235, 166] on div "date_range Scheduling keyboard_arrow_down" at bounding box center [322, 171] width 365 height 12
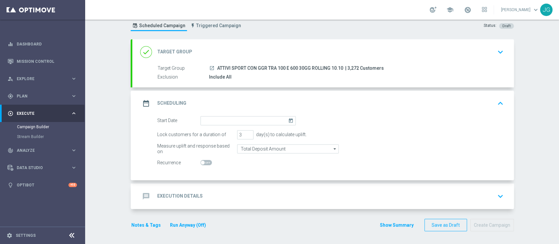
scroll to position [19, 0]
click at [249, 119] on input at bounding box center [247, 120] width 95 height 9
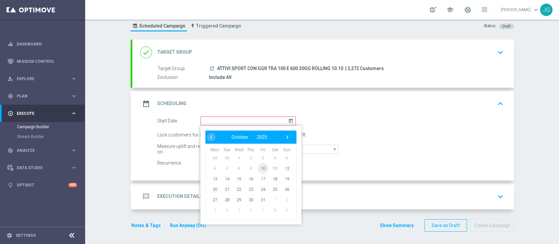
click at [260, 169] on span "10" at bounding box center [262, 168] width 10 height 10
type input "[DATE]"
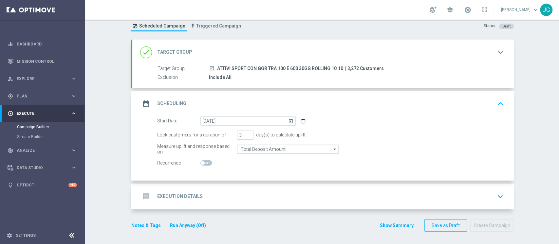
click at [235, 194] on div "message Execution Details keyboard_arrow_down" at bounding box center [322, 196] width 365 height 12
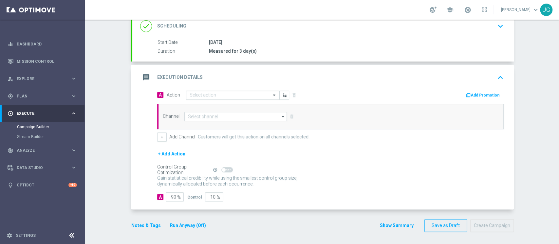
scroll to position [0, 0]
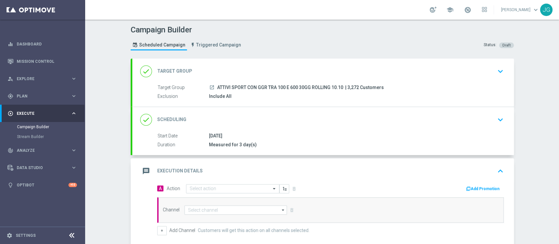
click at [336, 86] on span "ATTIVI SPORT CON GGR TRA 100 E 600 30GG ROLLING 10.10" at bounding box center [280, 88] width 126 height 6
drag, startPoint x: 340, startPoint y: 86, endPoint x: 214, endPoint y: 87, distance: 126.6
click at [214, 87] on div "launch ATTIVI SPORT CON GGR TRA 100 E 600 30GG ROLLING 10.10 | 3,272 Customers" at bounding box center [355, 87] width 292 height 7
copy span "ATTIVI SPORT CON GGR TRA 100 E 600 30GG ROLLING 10.10"
click at [218, 187] on input "text" at bounding box center [225, 189] width 73 height 6
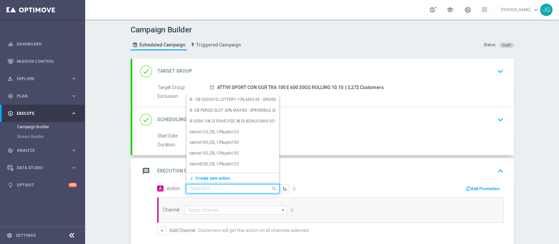
paste input "CB PERSO SPORT 20% MAX 100 EURO - ESCLUSE SINGOLE - SPENDIBILE SPORT"
type input "CB PERSO SPORT 20% MAX 100 EURO - ESCLUSE SINGOLE - SPENDIBILE SPORT"
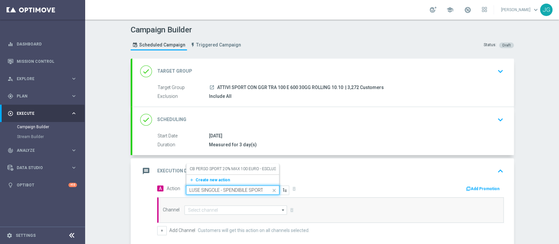
scroll to position [7, 0]
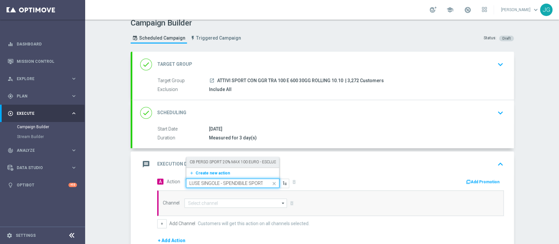
click at [226, 164] on div "[PERSON_NAME] SPORT 20% MAX 100 EURO - ESCLUSE SINGOLE - SPENDIBILE SPORT edit" at bounding box center [232, 162] width 86 height 11
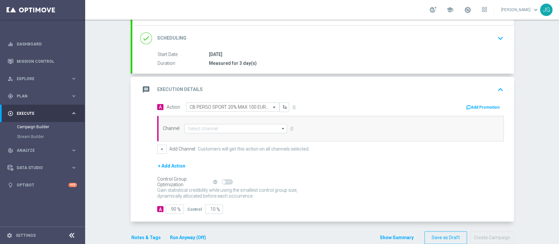
scroll to position [82, 0]
click at [474, 103] on button "Add Promotion" at bounding box center [483, 106] width 36 height 7
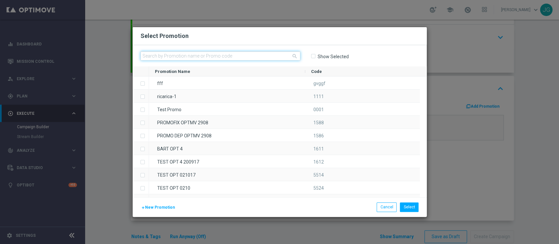
click at [270, 55] on input "text" at bounding box center [220, 55] width 160 height 9
paste input "SPORTCB10-3"
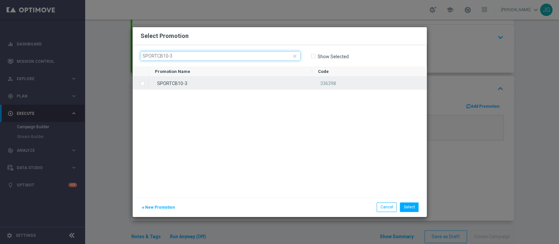
type input "SPORTCB10-3"
click at [225, 82] on div "SPORTCB10-3" at bounding box center [230, 83] width 163 height 13
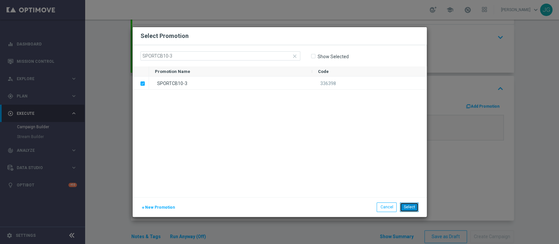
click at [402, 204] on button "Select" at bounding box center [408, 207] width 19 height 9
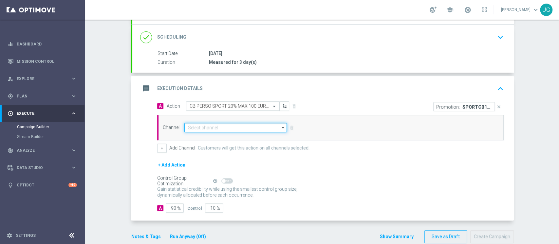
click at [243, 131] on input at bounding box center [235, 127] width 103 height 9
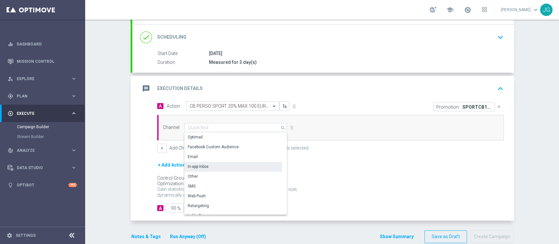
click at [215, 167] on div "In-app Inbox" at bounding box center [233, 166] width 98 height 9
type input "In-app Inbox"
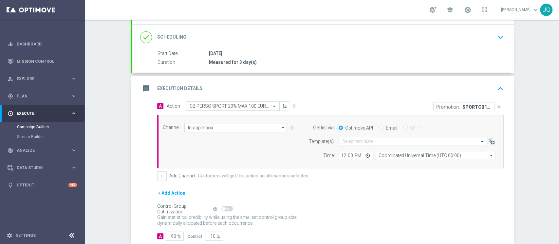
click at [379, 127] on input "Email" at bounding box center [381, 128] width 4 height 4
radio input "true"
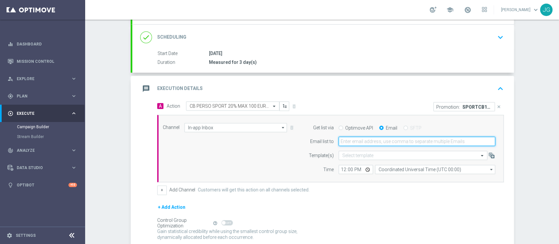
click at [368, 141] on input "email" at bounding box center [416, 141] width 156 height 9
type input "[PERSON_NAME][EMAIL_ADDRESS][PERSON_NAME][DOMAIN_NAME]"
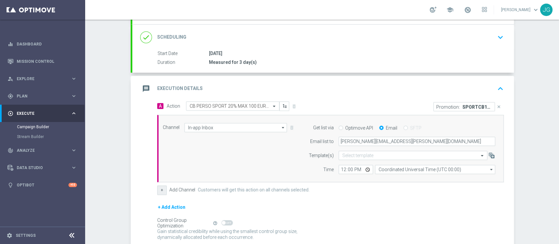
click at [157, 194] on button "+" at bounding box center [161, 190] width 9 height 9
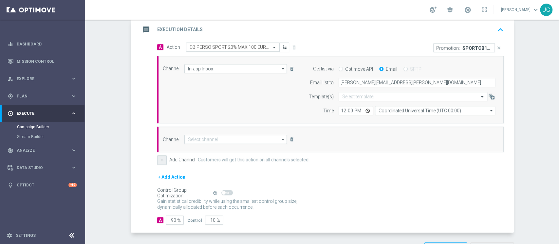
scroll to position [142, 0]
click at [225, 131] on div "Channel arrow_drop_down Drag here to set row groups Drag here to set column lab…" at bounding box center [330, 139] width 346 height 26
click at [215, 140] on input at bounding box center [235, 138] width 103 height 9
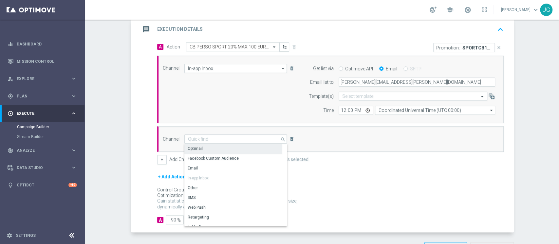
click at [207, 146] on div "Optimail" at bounding box center [233, 148] width 98 height 9
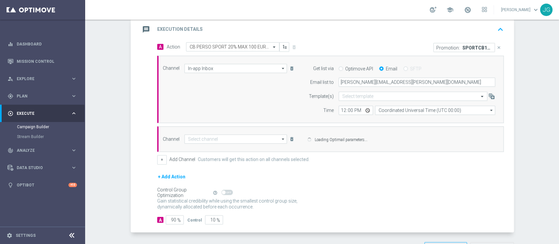
type input "Optimail"
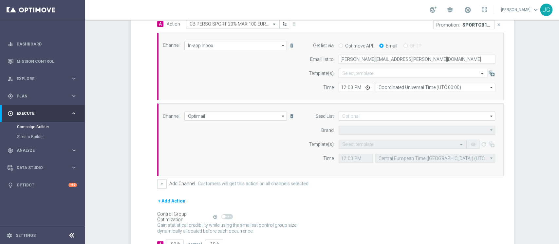
type input "Sisal Marketing"
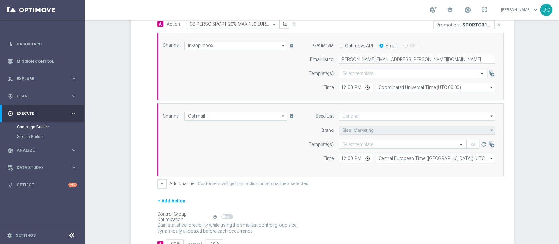
click at [385, 142] on input "text" at bounding box center [395, 145] width 107 height 6
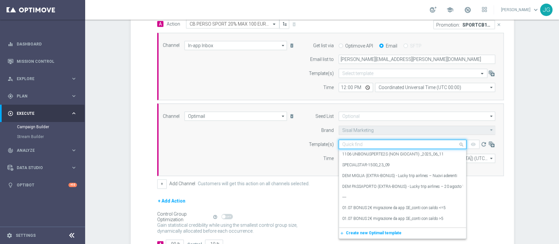
paste input "SPORTCB10-3 [DATE]"
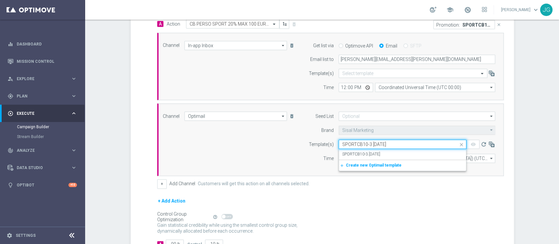
type input "SPORTCB10-3 [DATE]"
click at [393, 153] on div "SPORTCB10-3 [DATE]" at bounding box center [402, 154] width 120 height 11
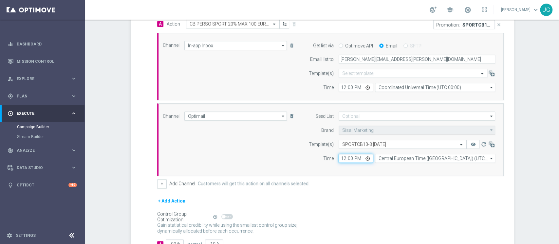
click at [362, 158] on input "12:00" at bounding box center [355, 158] width 34 height 9
type input "18:00"
click at [437, 198] on div "+ Add Action" at bounding box center [330, 205] width 346 height 16
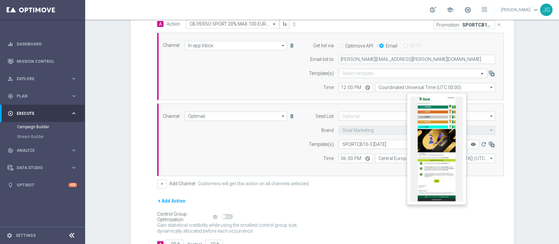
click at [470, 146] on icon "remove_red_eye" at bounding box center [472, 144] width 5 height 5
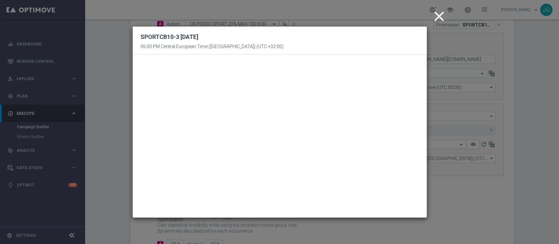
click at [434, 19] on icon "close" at bounding box center [439, 16] width 16 height 16
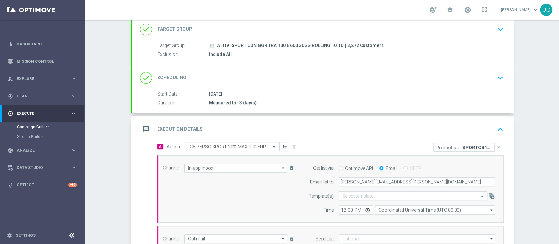
scroll to position [40, 0]
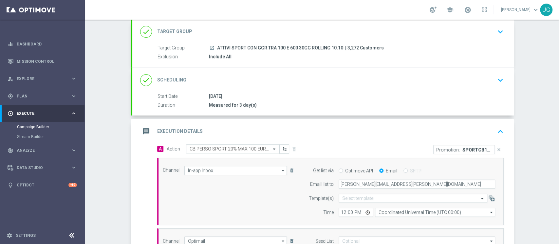
click at [320, 127] on div "message Execution Details keyboard_arrow_up" at bounding box center [322, 131] width 365 height 12
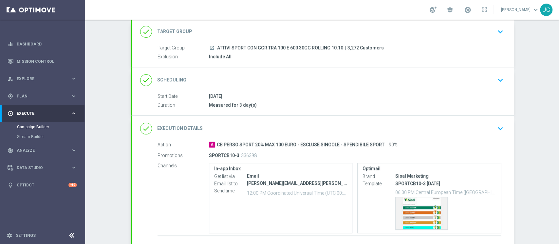
scroll to position [86, 0]
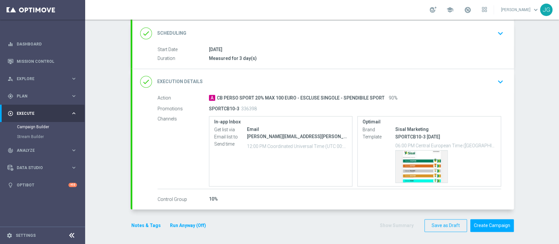
click at [139, 226] on button "Notes & Tags" at bounding box center [146, 226] width 31 height 8
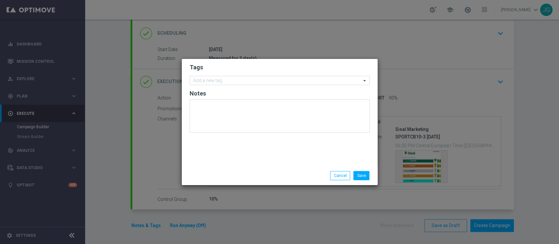
click at [216, 87] on form "Tags Add a new tag Notes" at bounding box center [279, 100] width 180 height 76
click at [221, 80] on input "text" at bounding box center [277, 81] width 168 height 6
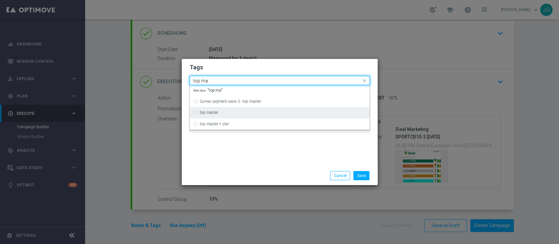
click at [214, 110] on div "top master" at bounding box center [279, 112] width 173 height 10
type input "top ma"
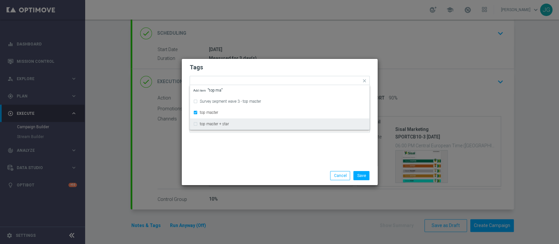
click at [223, 158] on div "Tags Quick find × top master Survey segment wave 3 - top master top master top …" at bounding box center [280, 112] width 196 height 107
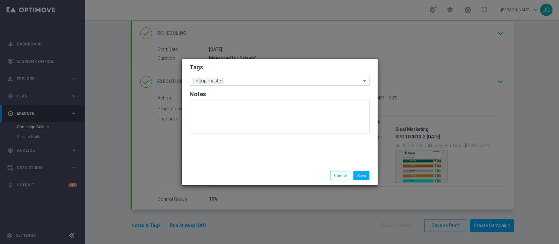
click at [240, 88] on form "Tags Add a new tag × top master Notes" at bounding box center [279, 100] width 180 height 77
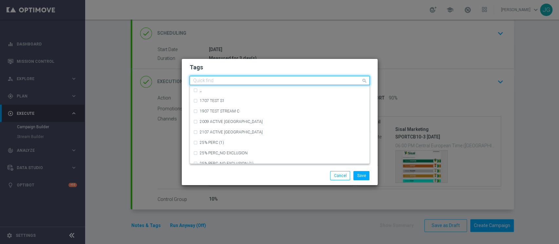
click at [249, 82] on input "text" at bounding box center [277, 81] width 168 height 6
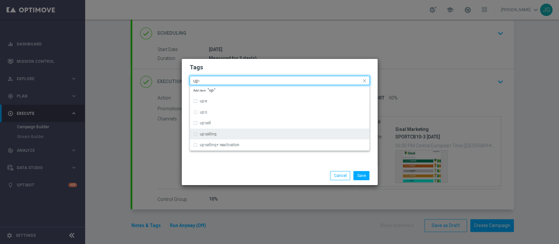
click at [216, 137] on div "up-selling" at bounding box center [279, 134] width 173 height 10
type input "up-"
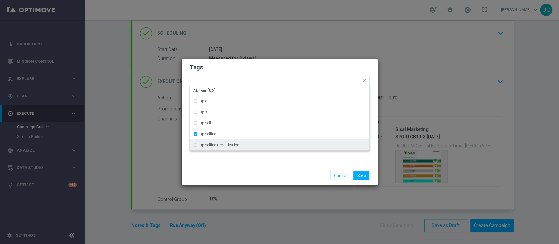
click at [234, 169] on div "Save Cancel" at bounding box center [280, 175] width 196 height 19
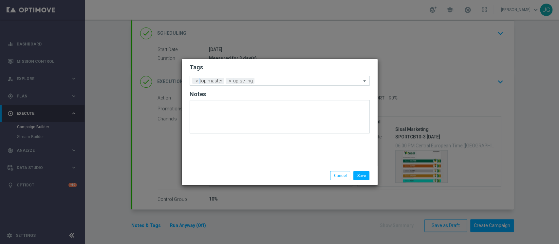
click at [278, 81] on input "text" at bounding box center [309, 82] width 104 height 6
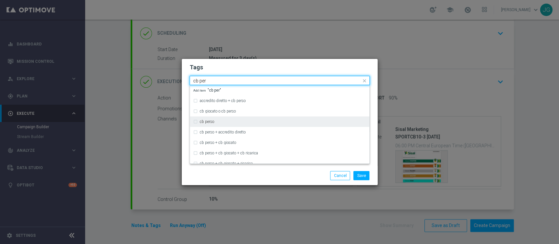
click at [222, 119] on div "cb perso" at bounding box center [279, 121] width 173 height 10
type input "cb per"
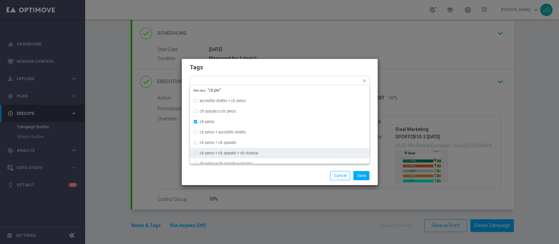
click at [254, 177] on div "Save Cancel" at bounding box center [311, 175] width 127 height 9
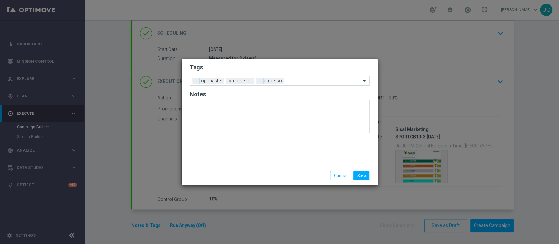
click at [295, 80] on input "text" at bounding box center [323, 82] width 75 height 6
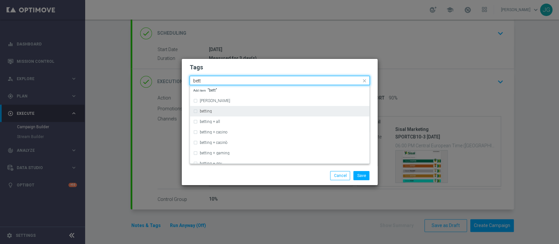
click at [215, 113] on div "betting" at bounding box center [279, 111] width 173 height 10
type input "bett"
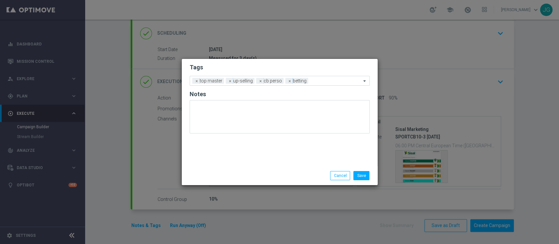
click at [253, 172] on div "Save Cancel" at bounding box center [311, 175] width 127 height 9
click at [317, 83] on div at bounding box center [335, 82] width 51 height 7
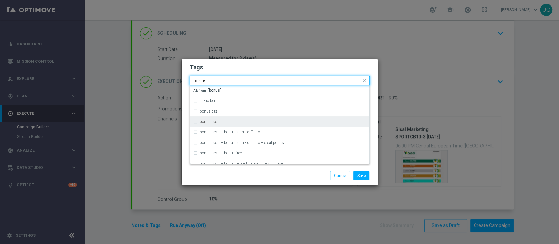
click at [234, 122] on div "bonus cash" at bounding box center [283, 122] width 166 height 4
type input "bonus"
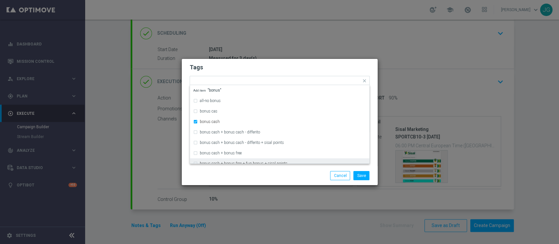
click at [235, 179] on div "Save Cancel" at bounding box center [280, 175] width 190 height 9
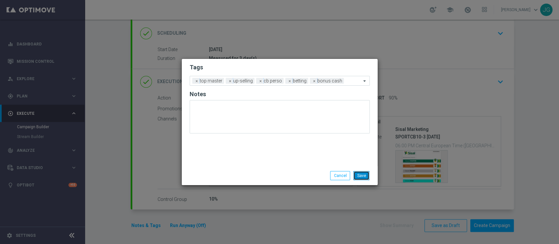
click at [361, 177] on button "Save" at bounding box center [361, 175] width 16 height 9
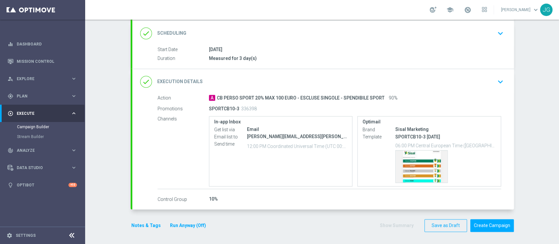
click at [191, 222] on button "Run Anyway (Off)" at bounding box center [187, 226] width 37 height 8
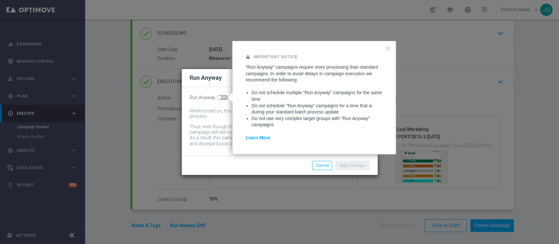
click at [222, 92] on div "Run Anyway When turned on, the campaign will be executed regardless of your sit…" at bounding box center [280, 121] width 196 height 69
click at [220, 97] on span at bounding box center [222, 97] width 11 height 5
click at [220, 97] on input "checkbox" at bounding box center [222, 97] width 11 height 5
checkbox input "true"
click at [362, 164] on button "Apply Changes" at bounding box center [352, 165] width 34 height 9
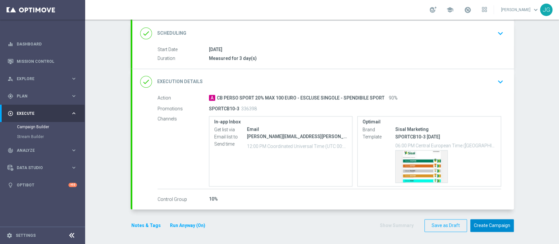
click at [492, 226] on button "Create Campaign" at bounding box center [492, 225] width 44 height 13
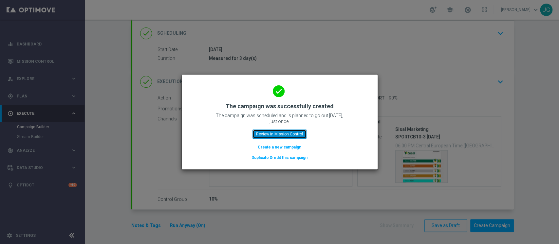
click at [304, 134] on button "Review in Mission Control" at bounding box center [279, 134] width 54 height 9
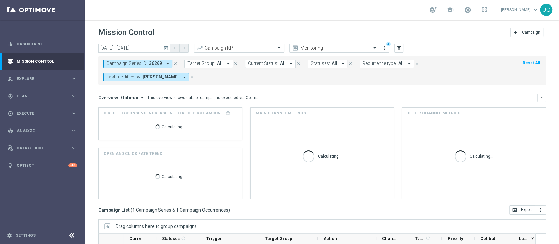
scroll to position [96, 0]
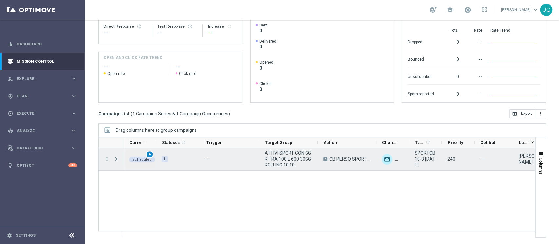
click at [150, 155] on span "play_arrow" at bounding box center [149, 154] width 5 height 5
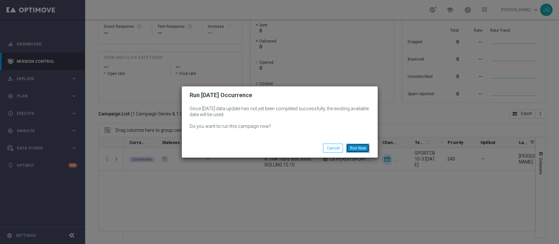
click at [363, 148] on button "Run Now" at bounding box center [357, 148] width 23 height 9
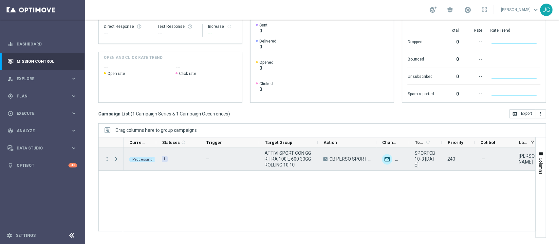
click at [116, 158] on span "Press SPACE to select this row." at bounding box center [116, 158] width 6 height 5
